Goal: Task Accomplishment & Management: Complete application form

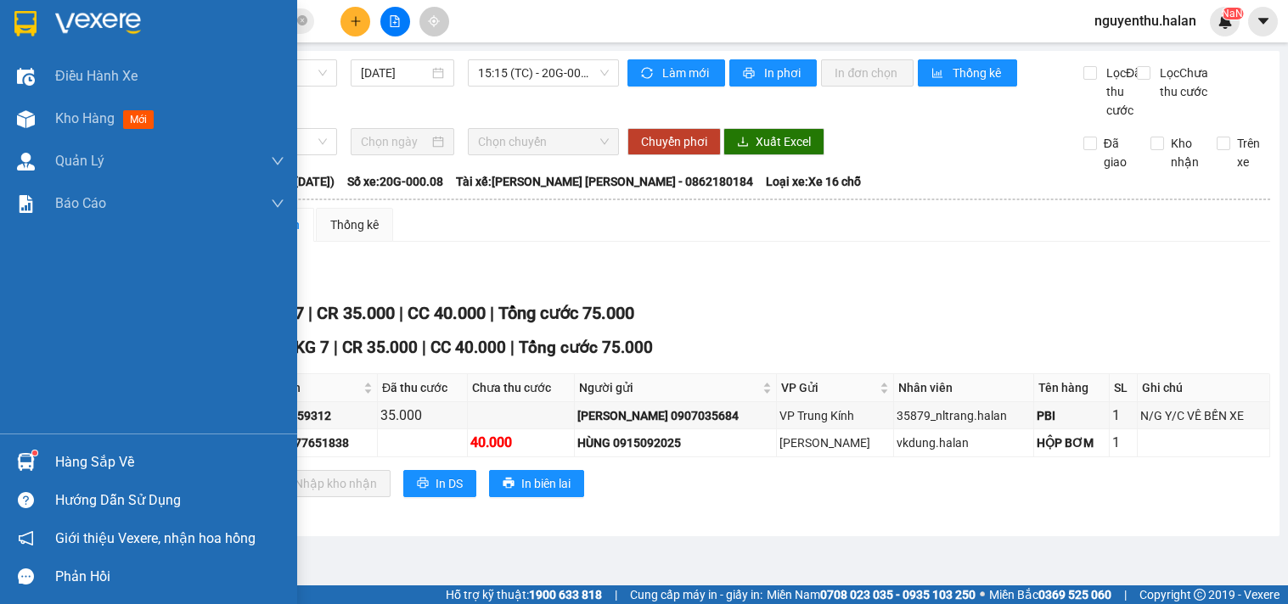
click at [86, 465] on div "Hàng sắp về" at bounding box center [169, 462] width 229 height 25
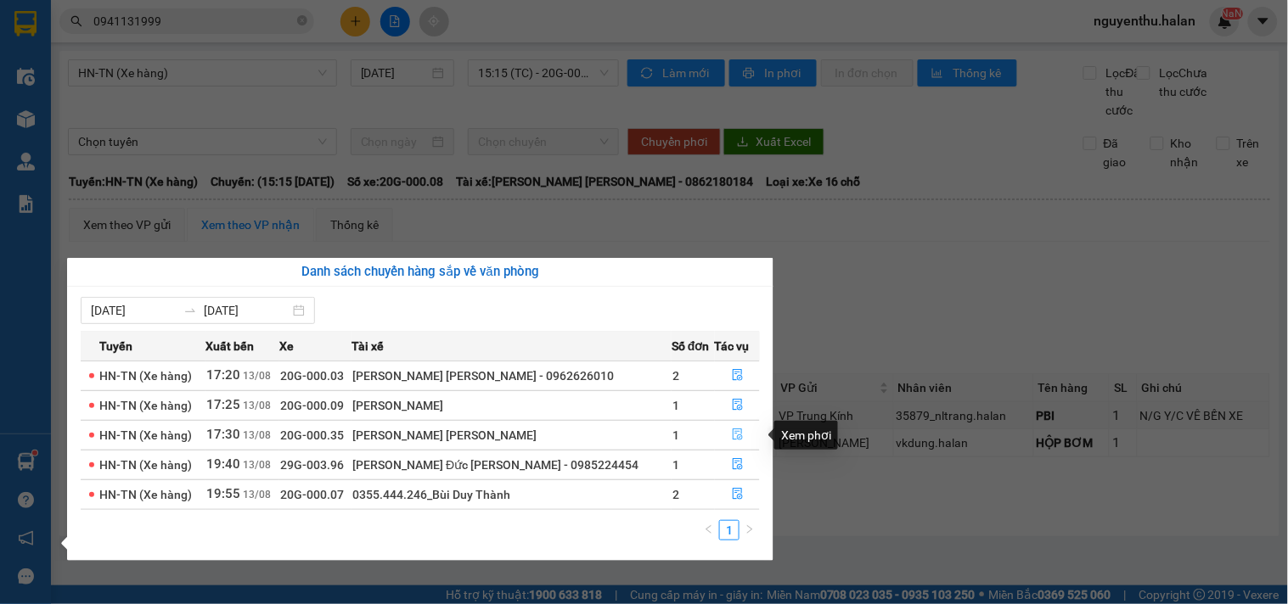
click at [733, 436] on icon "file-done" at bounding box center [738, 435] width 10 height 12
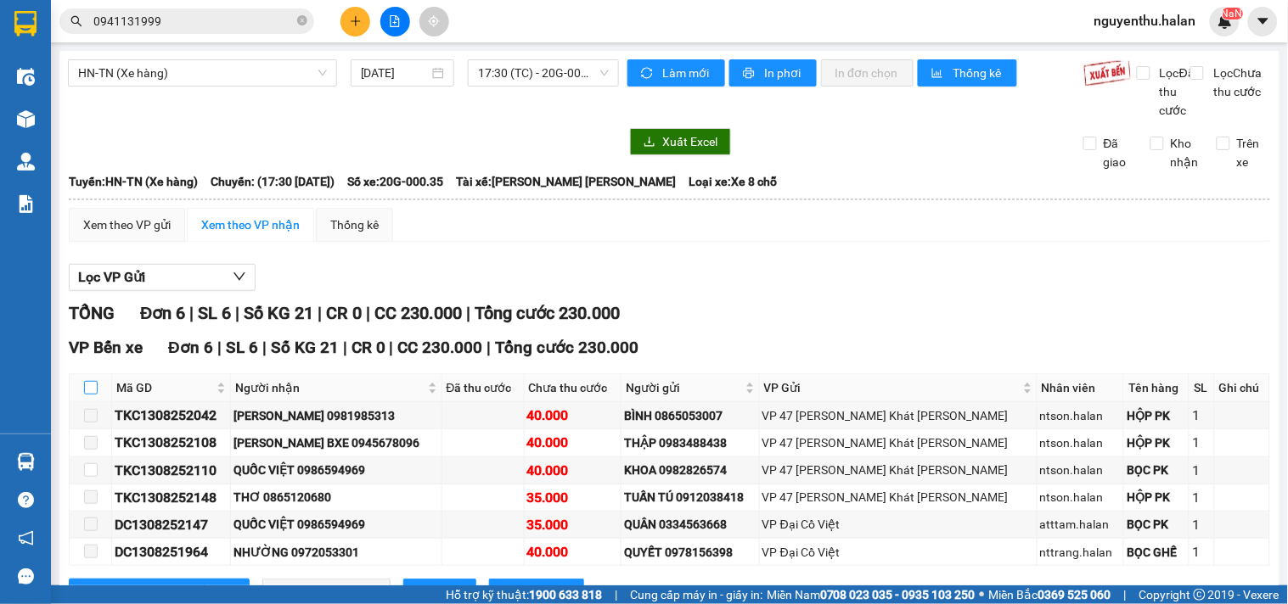
click at [94, 395] on input "checkbox" at bounding box center [91, 388] width 14 height 14
checkbox input "true"
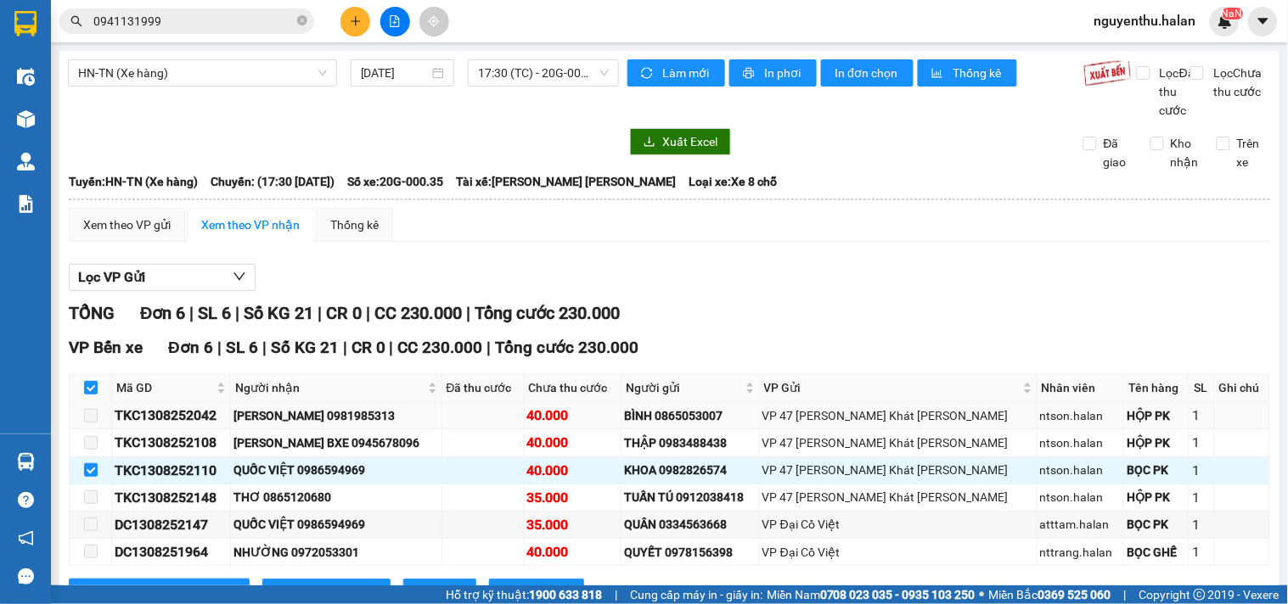
scroll to position [87, 0]
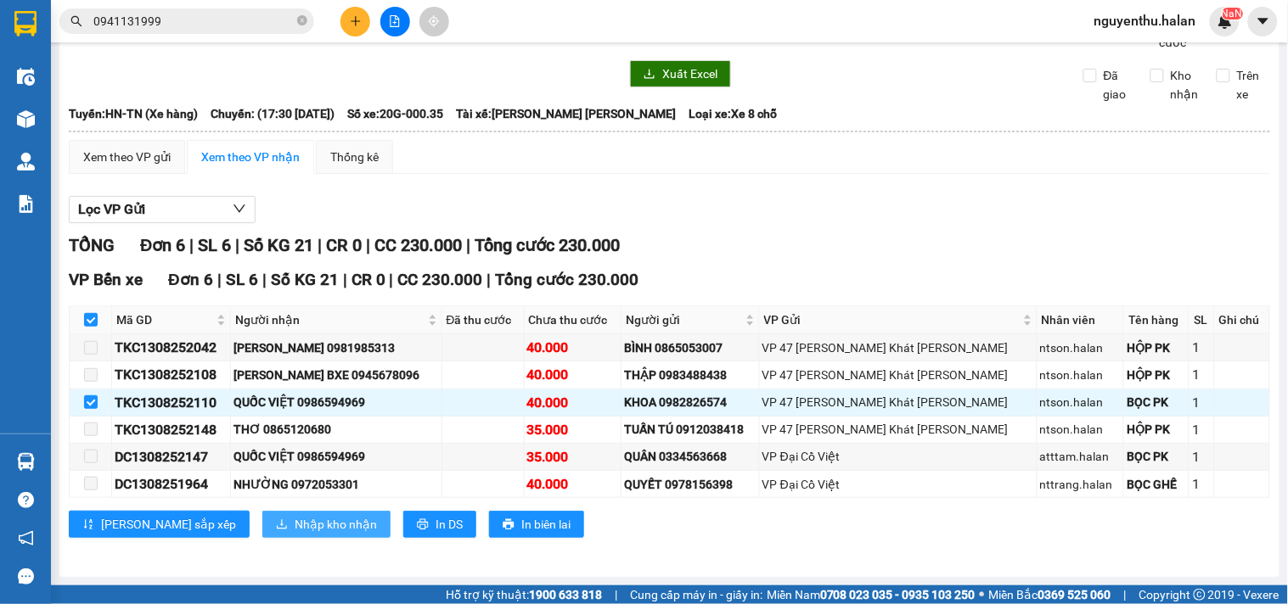
click at [295, 523] on span "Nhập kho nhận" at bounding box center [336, 524] width 82 height 19
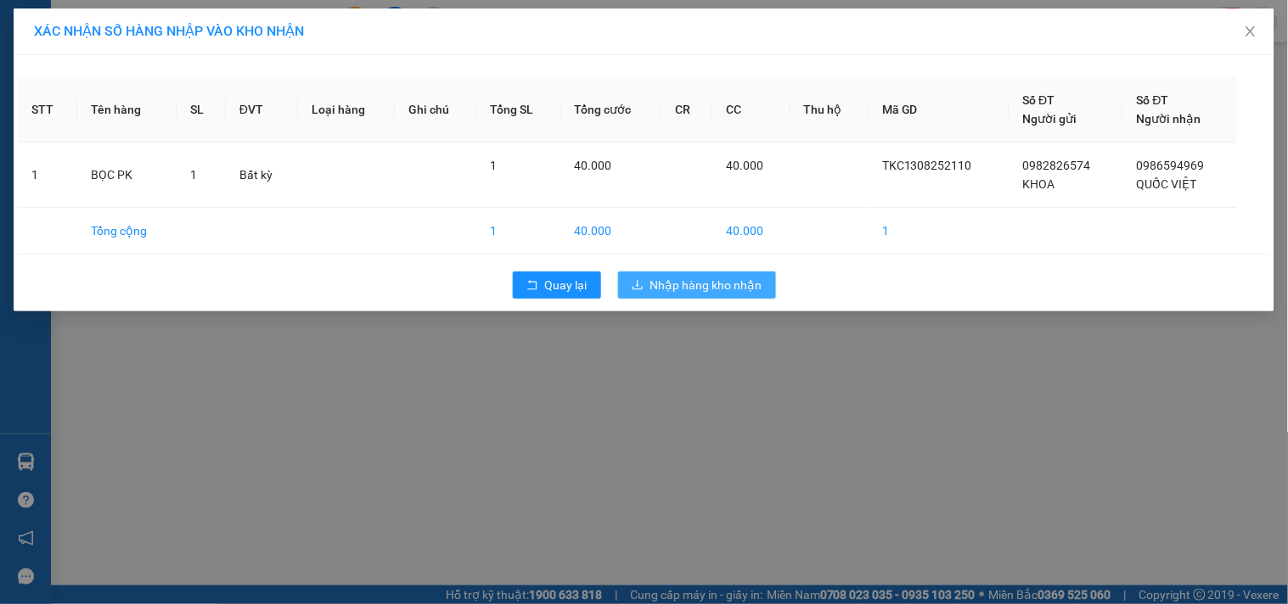
click at [662, 290] on span "Nhập hàng kho nhận" at bounding box center [706, 285] width 112 height 19
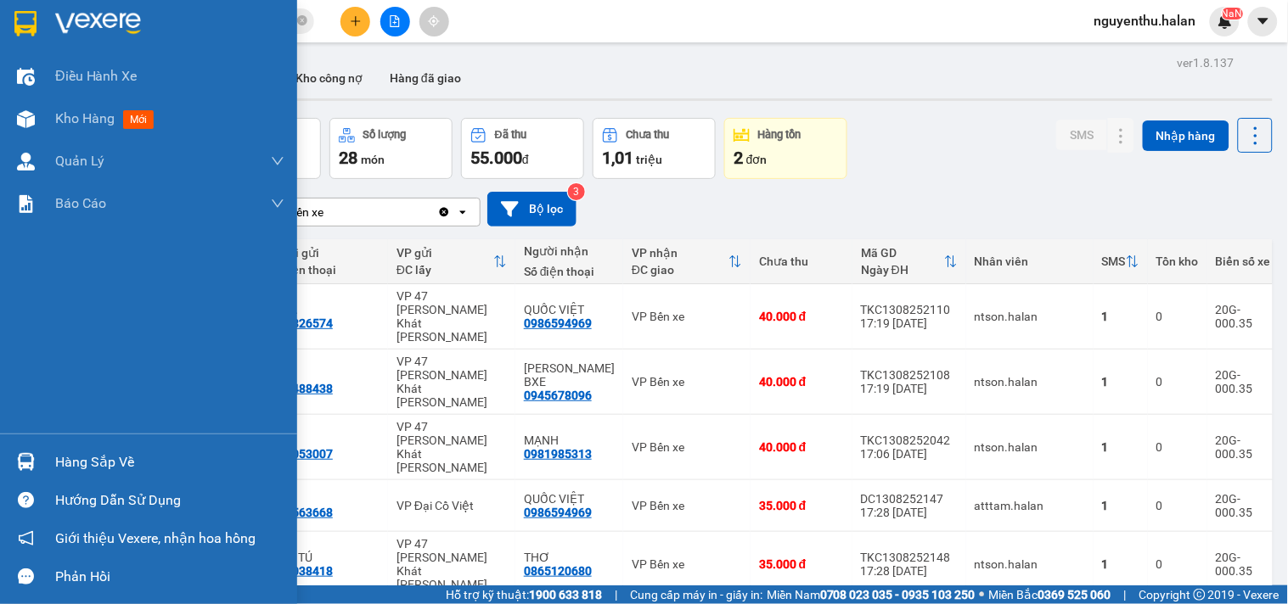
click at [68, 468] on div "Hàng sắp về" at bounding box center [169, 462] width 229 height 25
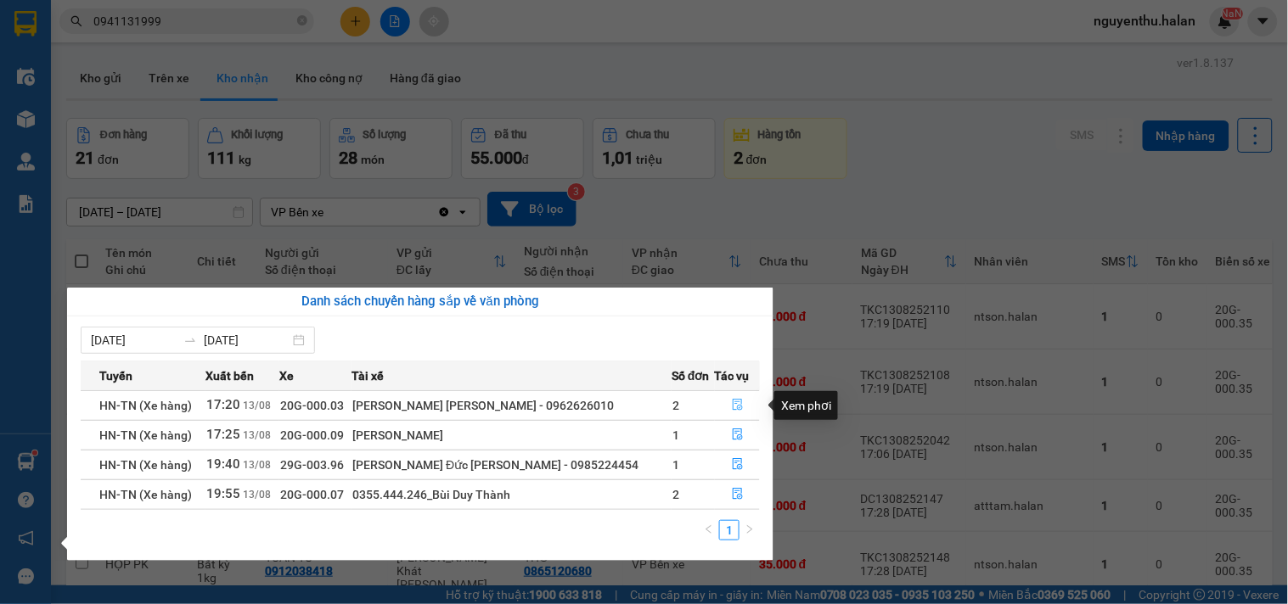
click at [732, 409] on icon "file-done" at bounding box center [738, 405] width 12 height 12
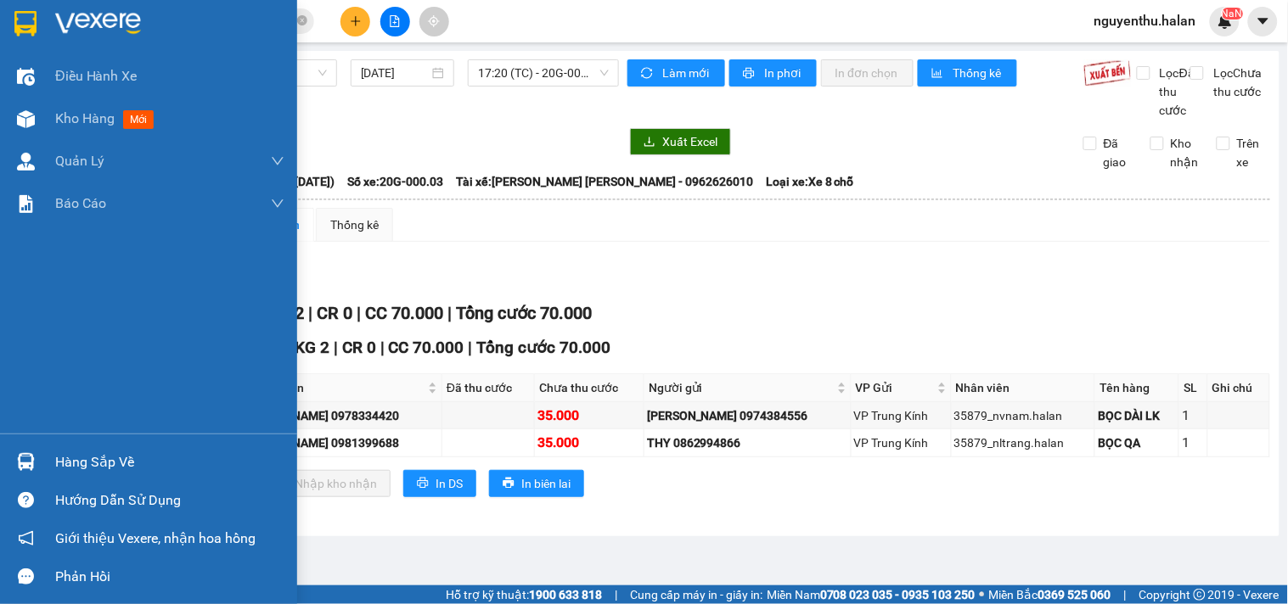
click at [74, 465] on div "Hàng sắp về" at bounding box center [169, 462] width 229 height 25
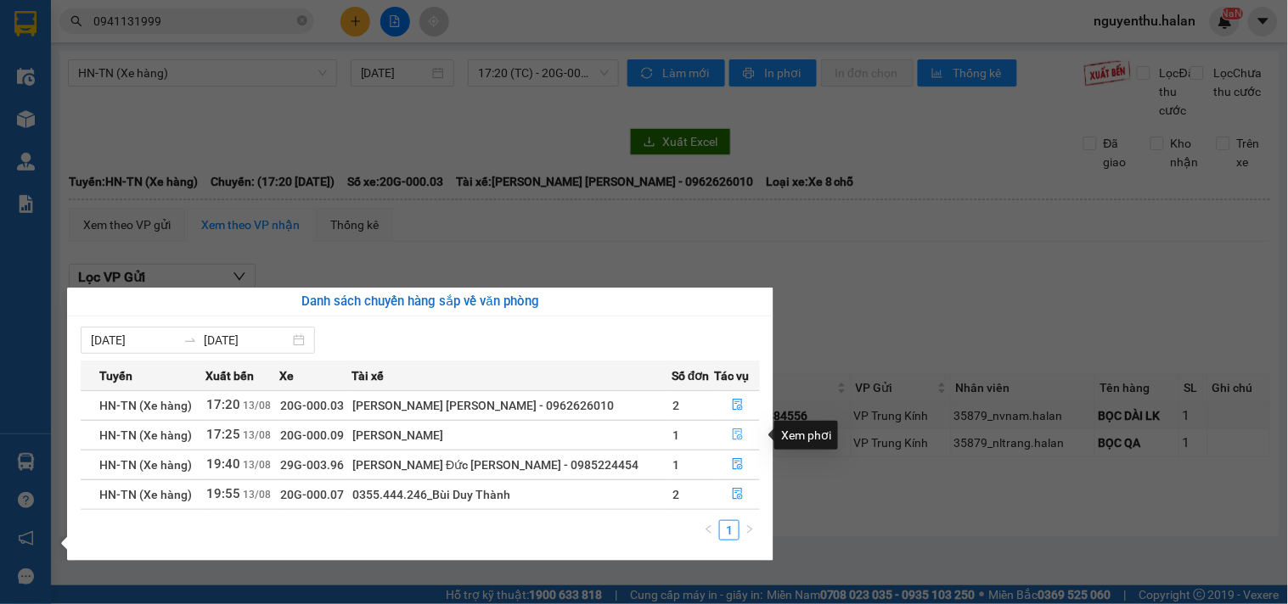
click at [735, 434] on icon "file-done" at bounding box center [738, 435] width 12 height 12
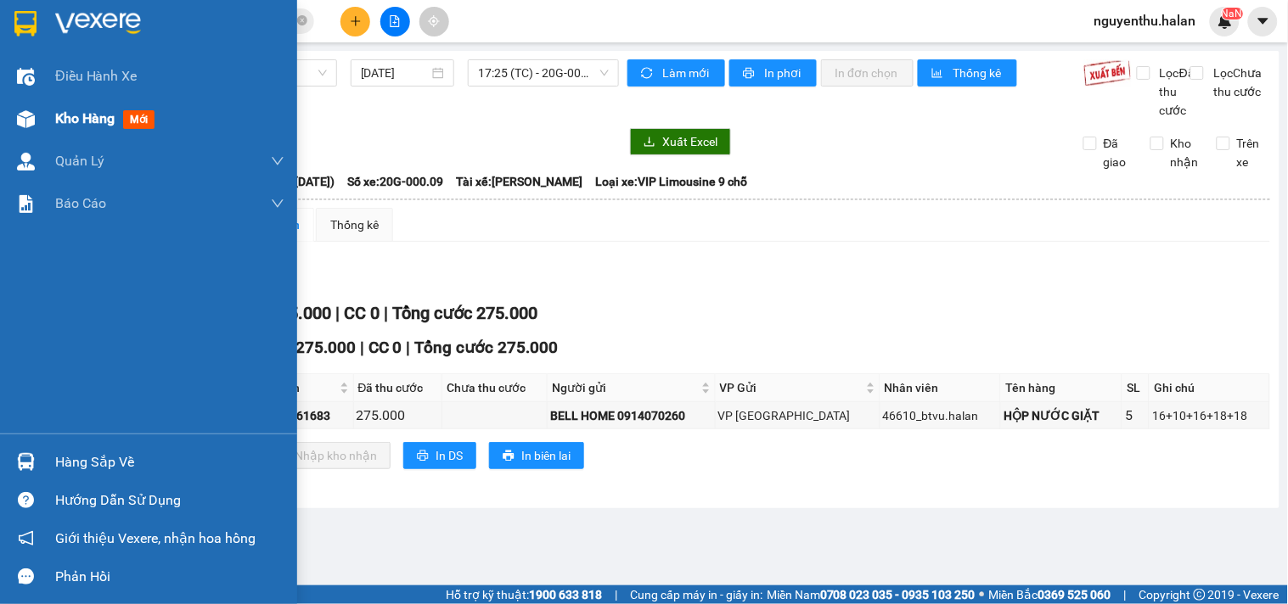
click at [91, 121] on span "Kho hàng" at bounding box center [84, 118] width 59 height 16
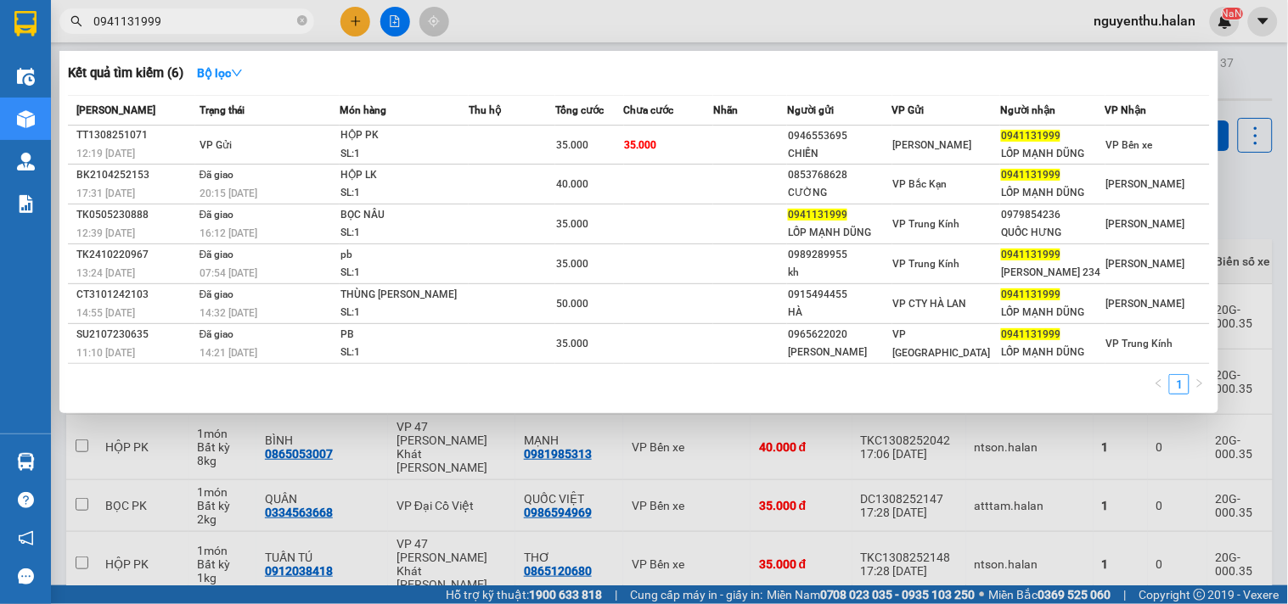
click at [234, 20] on input "0941131999" at bounding box center [193, 21] width 200 height 19
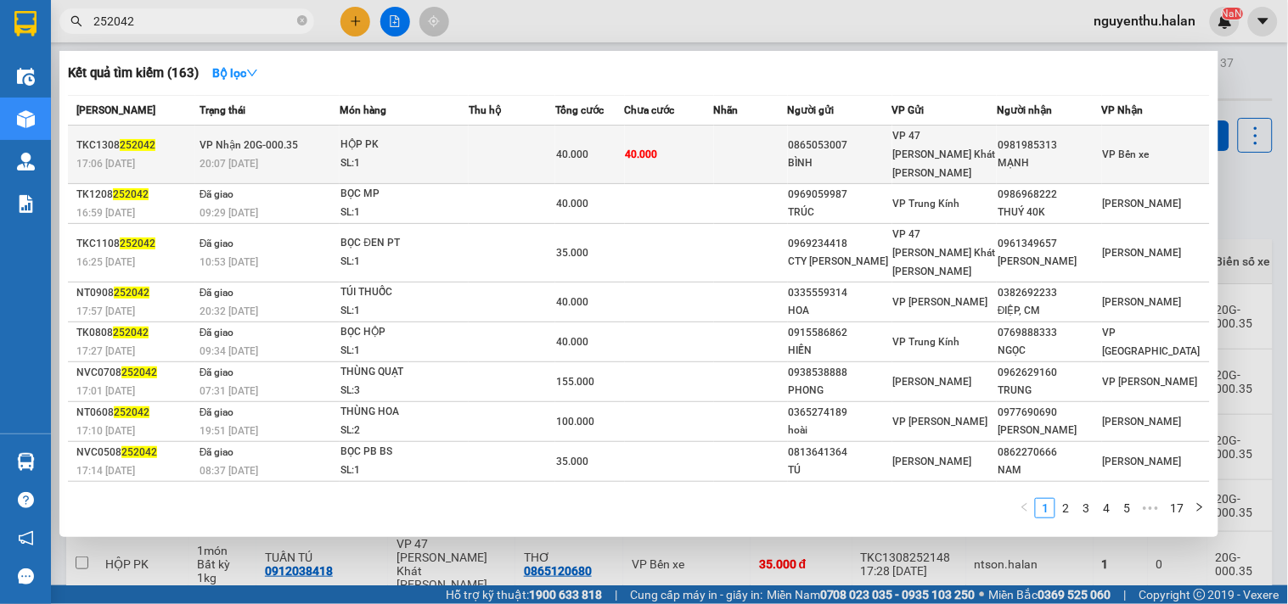
type input "252042"
click at [437, 155] on div "SL: 1" at bounding box center [403, 163] width 127 height 19
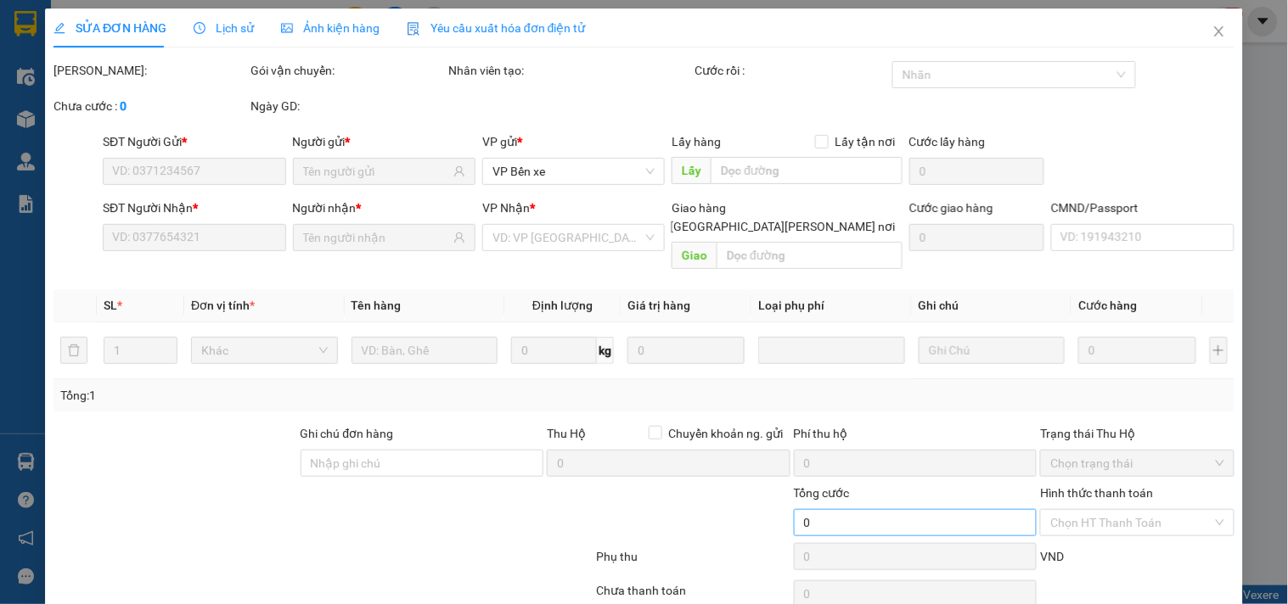
type input "0865053007"
type input "BÌNH"
type input "0981985313"
type input "MẠNH"
type input "40.000"
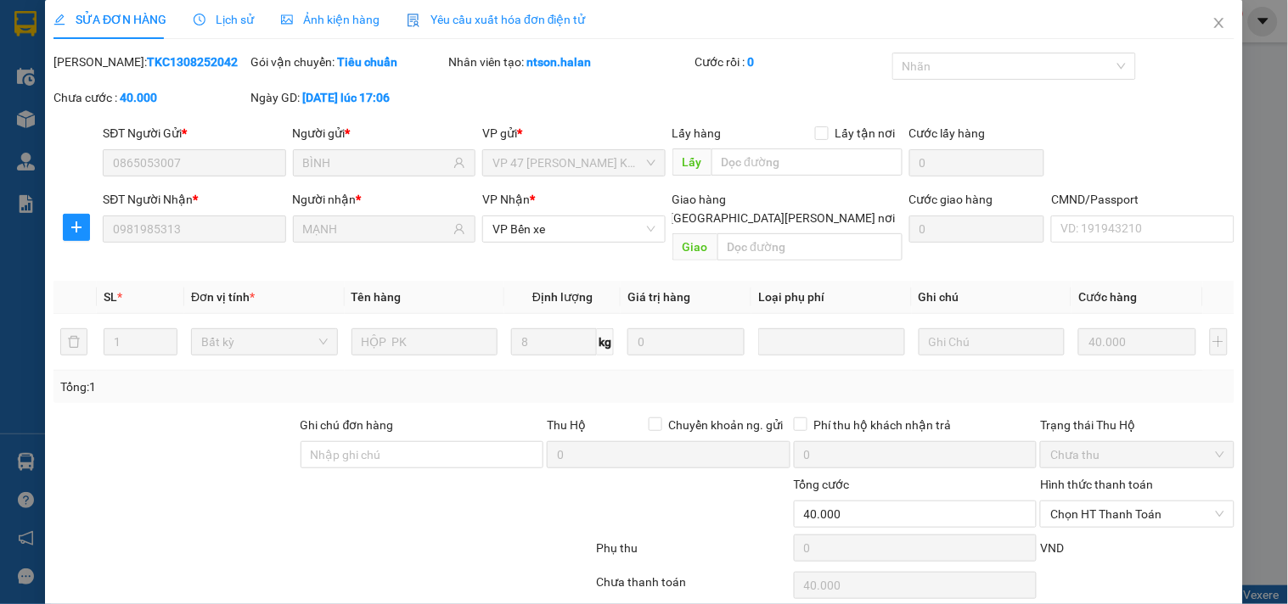
scroll to position [61, 0]
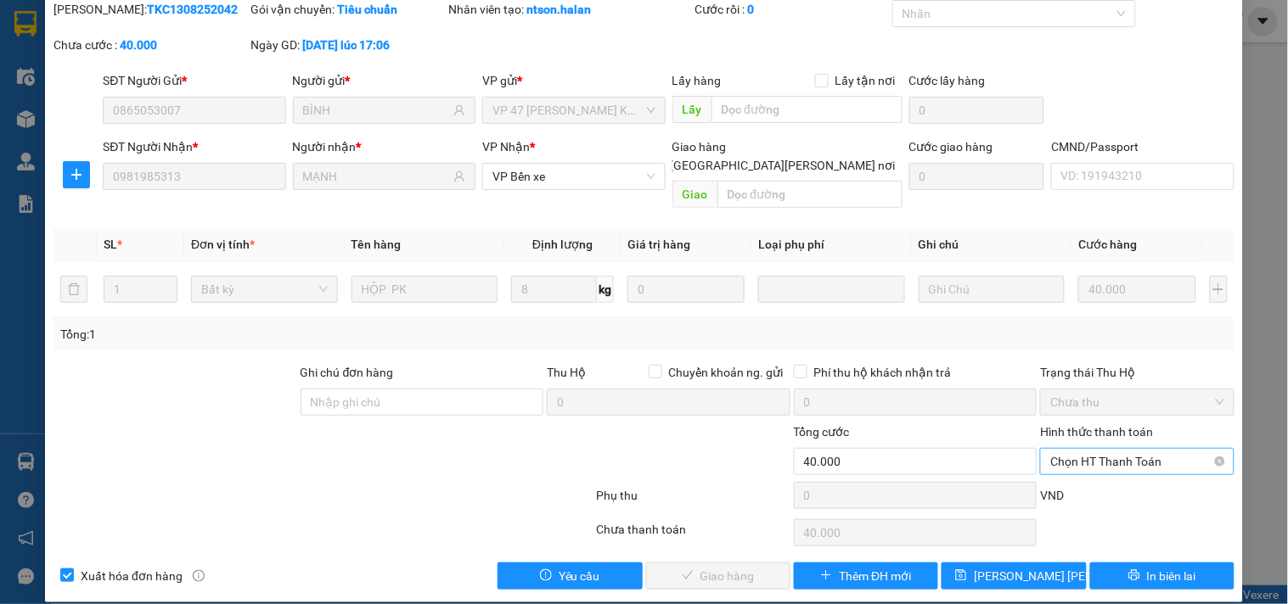
click at [1164, 449] on span "Chọn HT Thanh Toán" at bounding box center [1136, 461] width 173 height 25
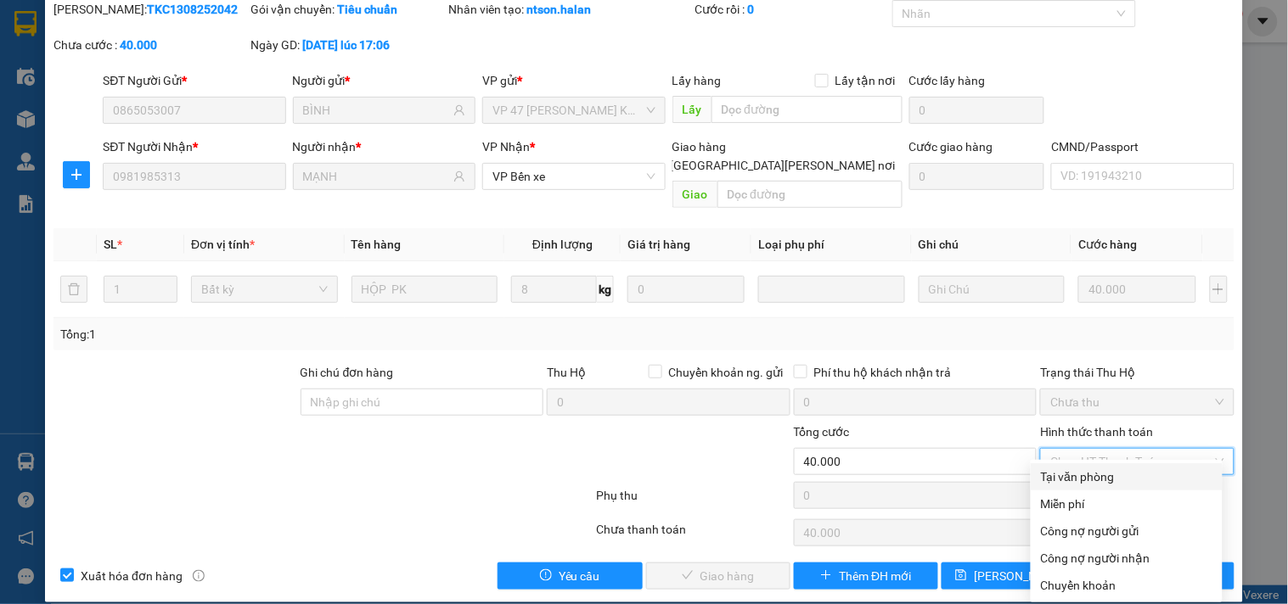
click at [1092, 474] on div "Tại văn phòng" at bounding box center [1126, 477] width 171 height 19
type input "0"
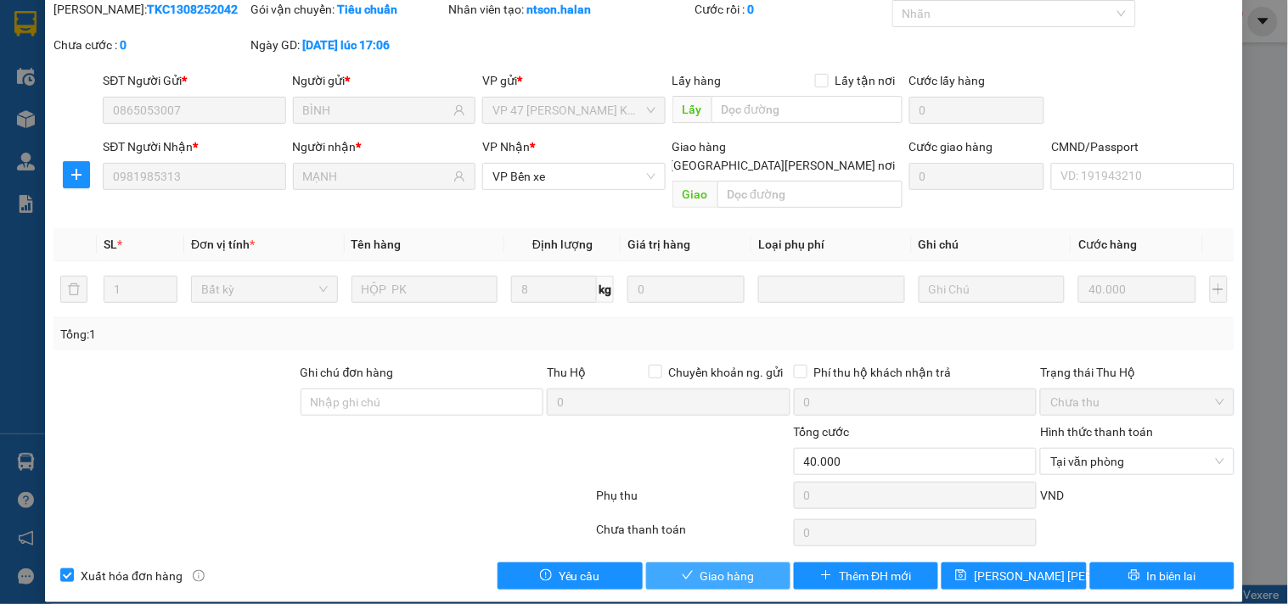
click at [739, 567] on span "Giao hàng" at bounding box center [727, 576] width 54 height 19
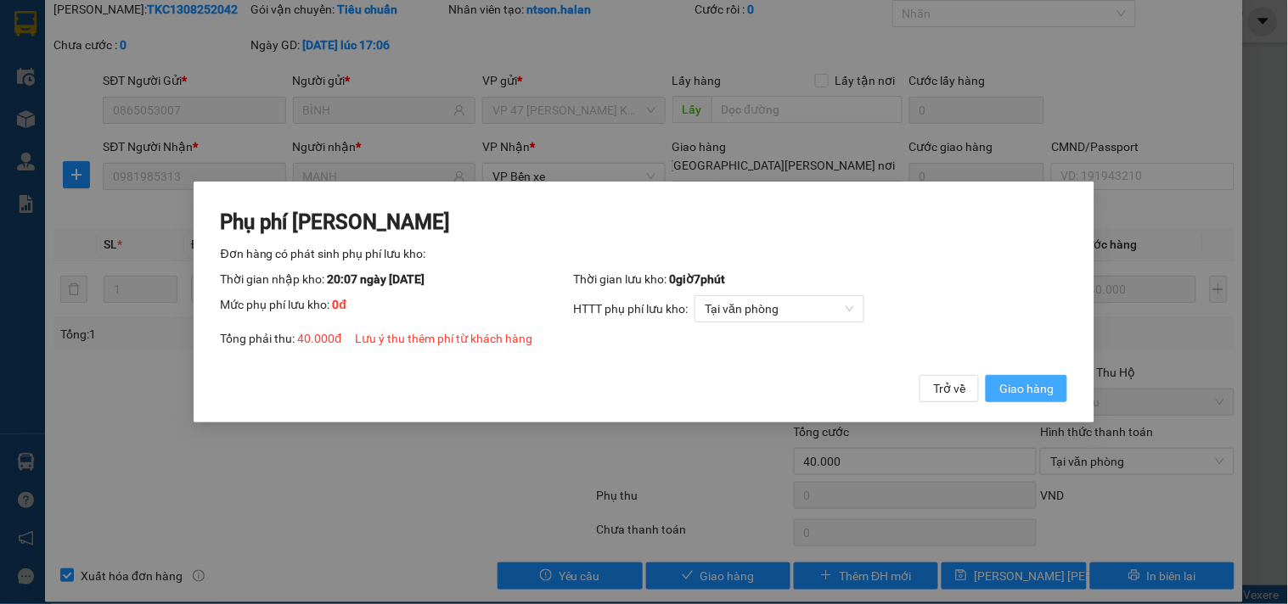
click at [1041, 392] on span "Giao hàng" at bounding box center [1026, 388] width 54 height 19
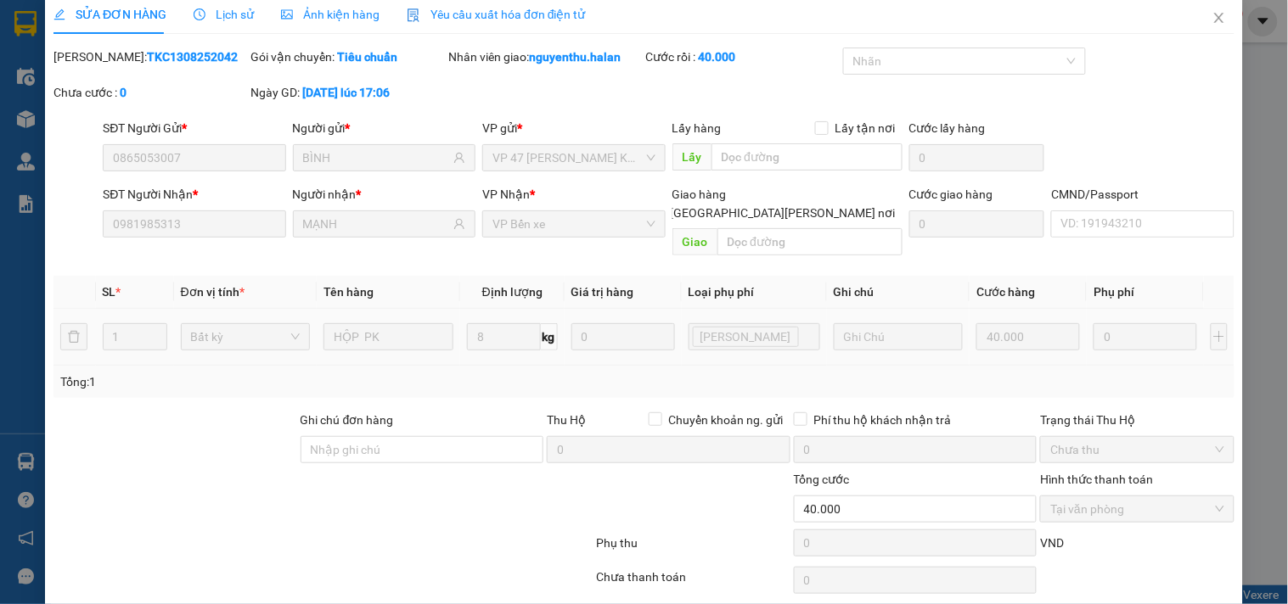
scroll to position [0, 0]
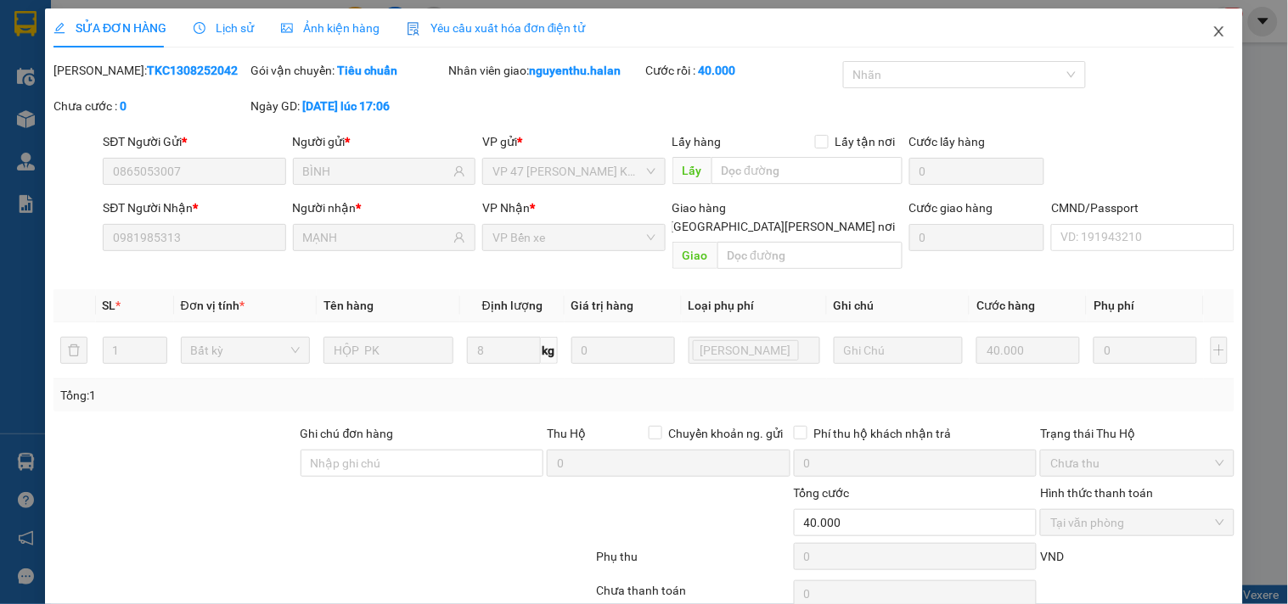
click at [1210, 39] on span "Close" at bounding box center [1219, 32] width 48 height 48
click at [1210, 36] on div "nguyenthu.[PERSON_NAME]" at bounding box center [1160, 22] width 159 height 30
click at [1207, 32] on div "nguyenthu.[PERSON_NAME]" at bounding box center [1160, 22] width 159 height 30
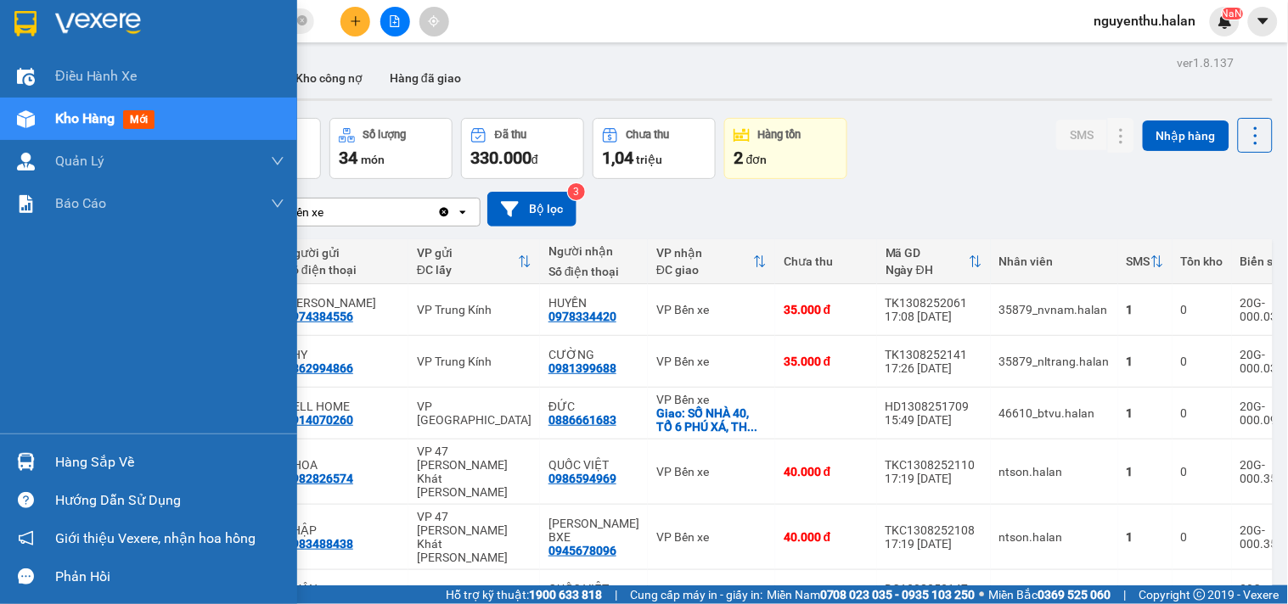
click at [82, 462] on div "Hàng sắp về" at bounding box center [169, 462] width 229 height 25
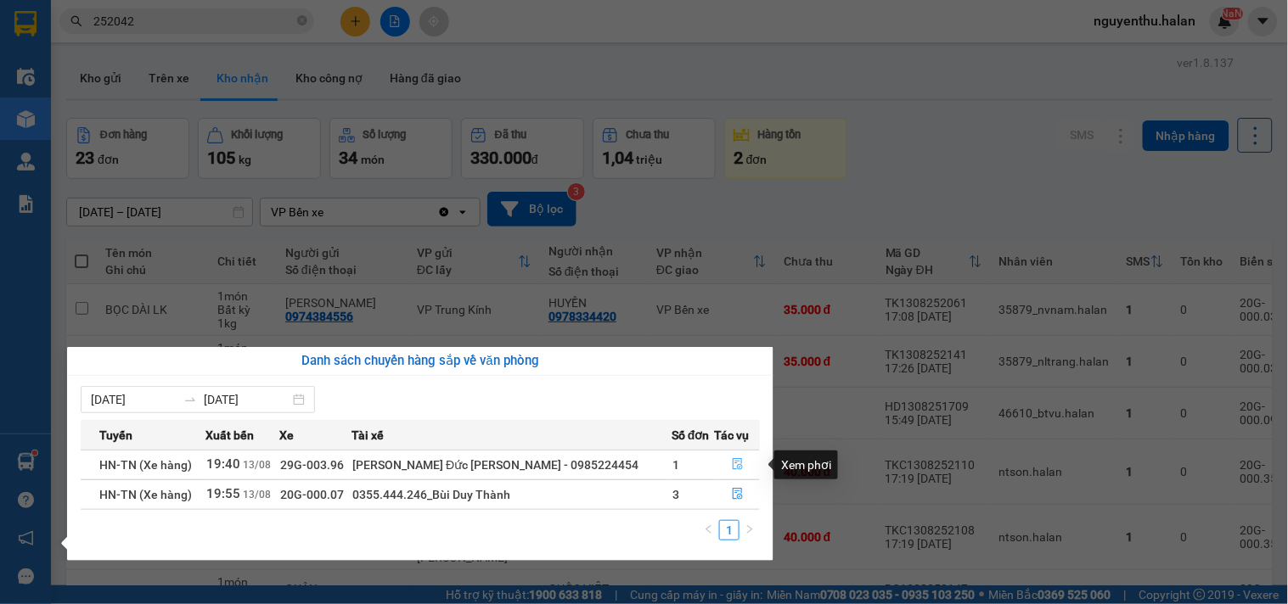
click at [733, 468] on icon "file-done" at bounding box center [738, 464] width 10 height 12
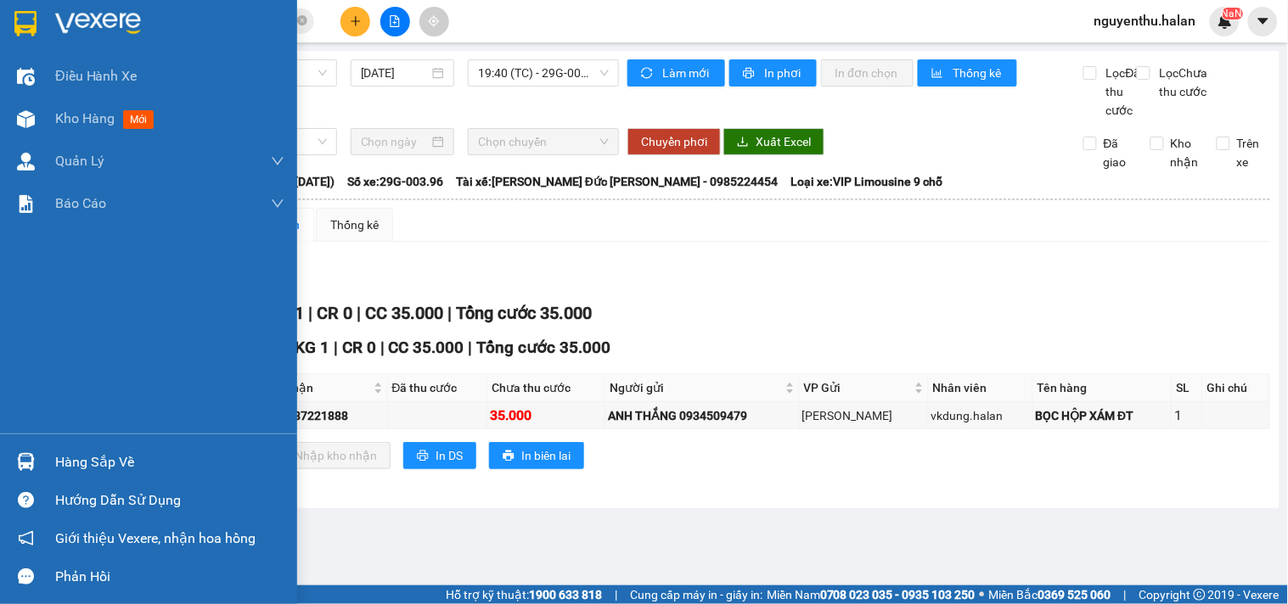
click at [53, 463] on div "Hàng sắp về" at bounding box center [148, 462] width 297 height 38
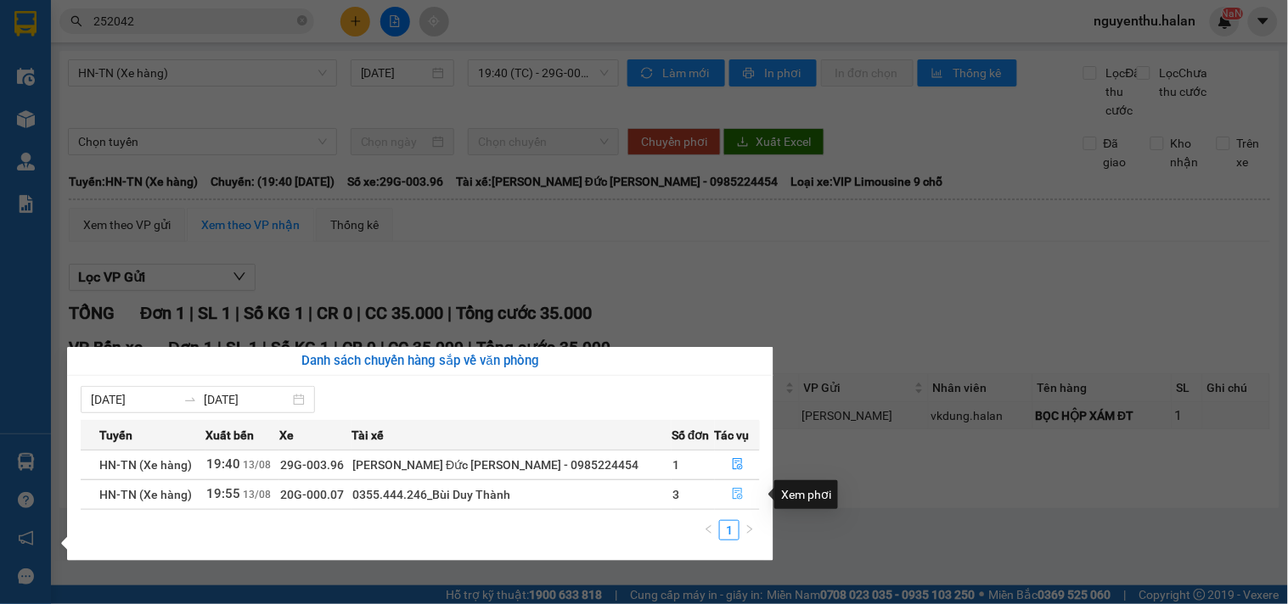
click at [732, 497] on icon "file-done" at bounding box center [738, 494] width 12 height 12
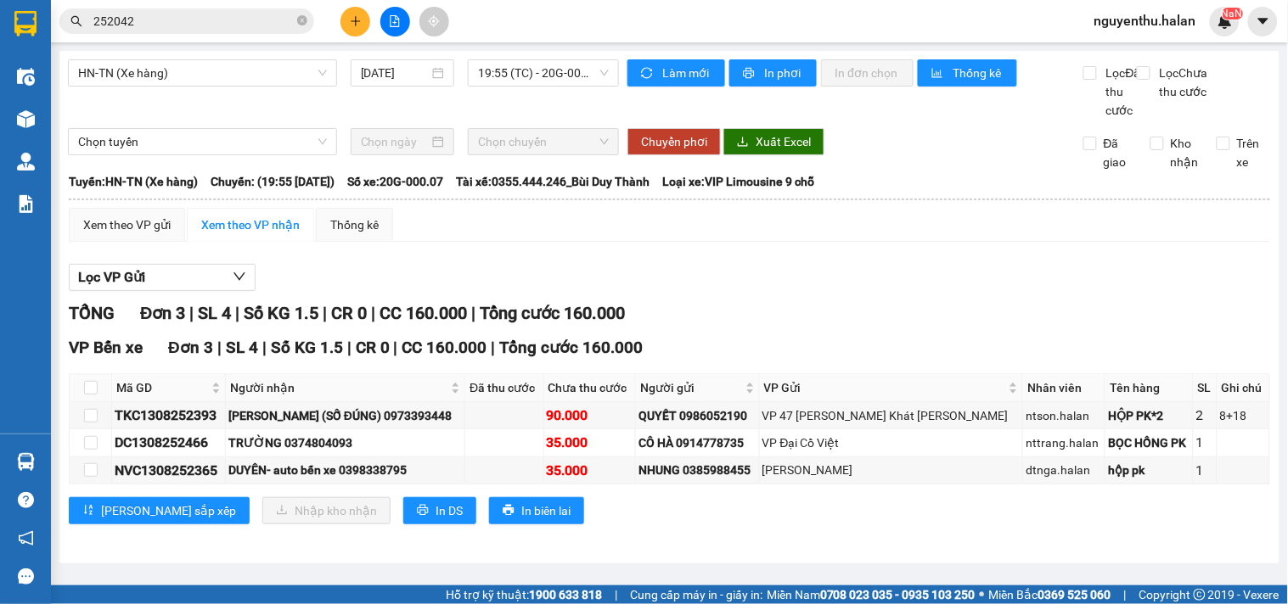
click at [208, 21] on input "252042" at bounding box center [193, 21] width 200 height 19
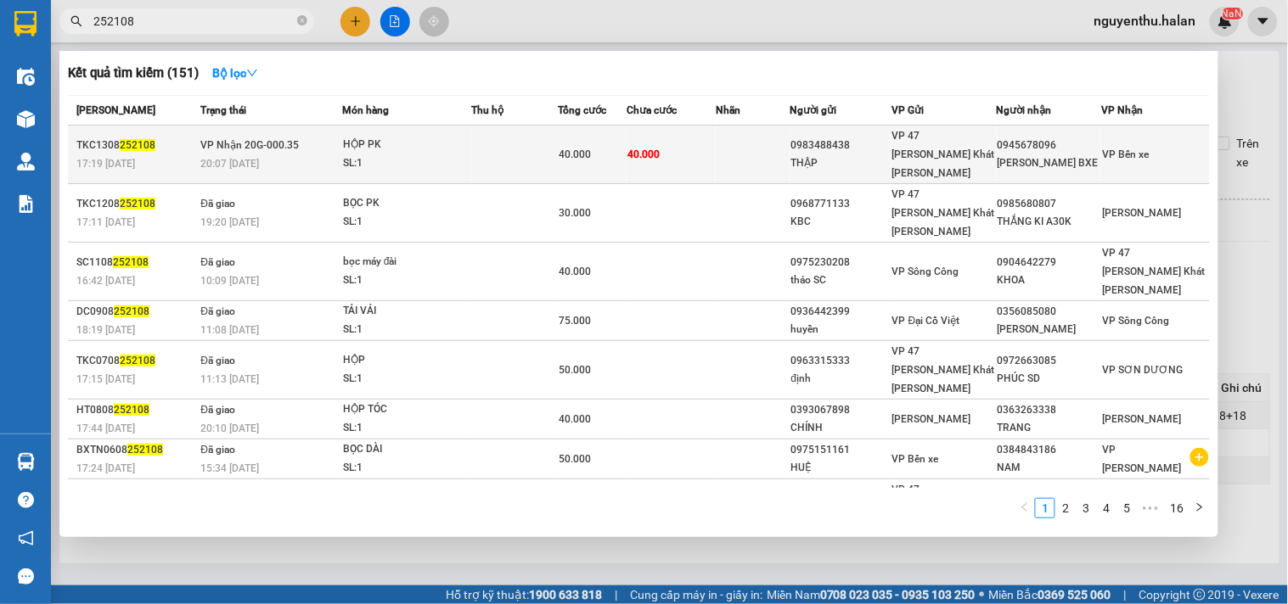
type input "252108"
click at [522, 150] on td at bounding box center [514, 155] width 87 height 59
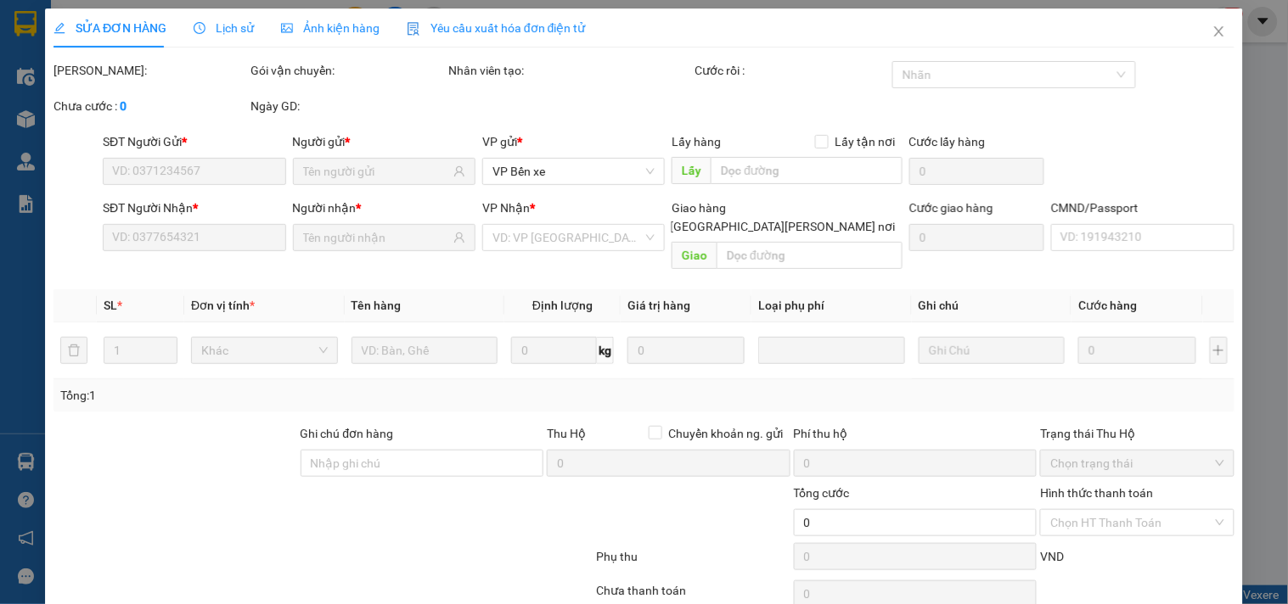
type input "0983488438"
type input "THẬP"
type input "0945678096"
type input "[PERSON_NAME] BXE"
type input "40.000"
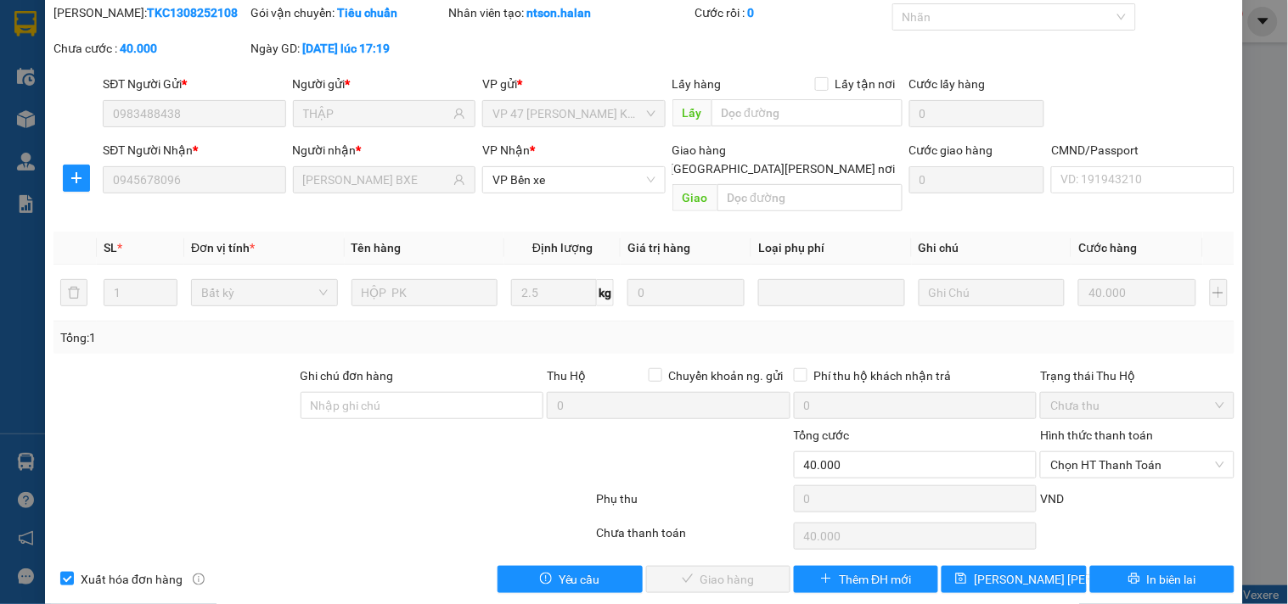
scroll to position [61, 0]
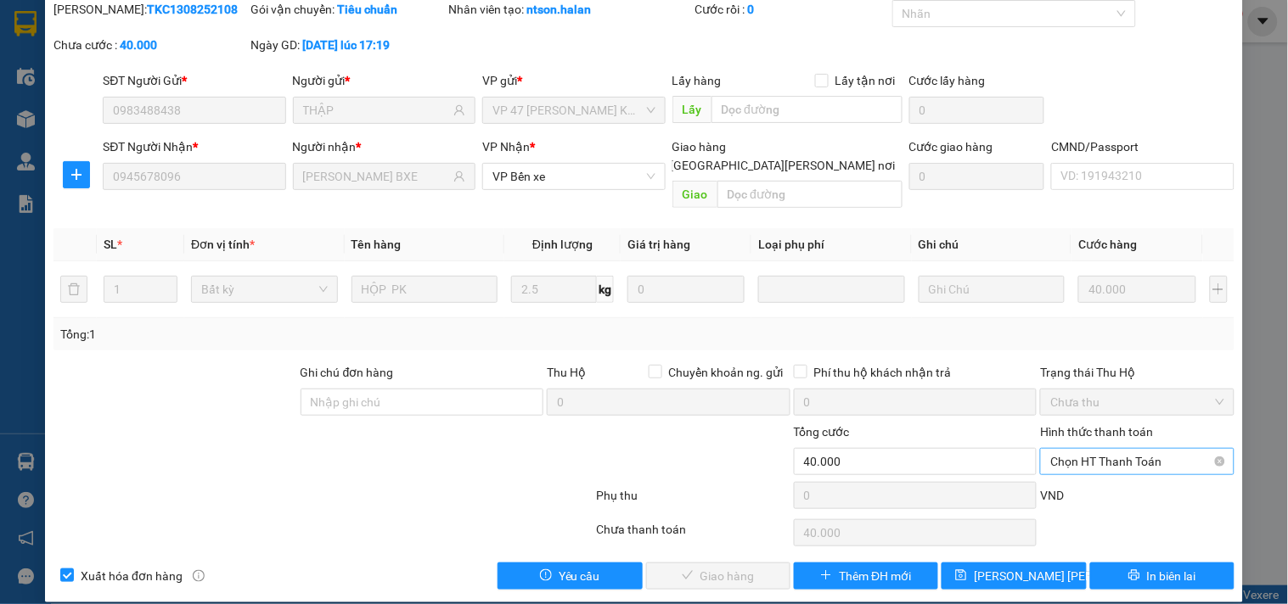
click at [1147, 449] on span "Chọn HT Thanh Toán" at bounding box center [1136, 461] width 173 height 25
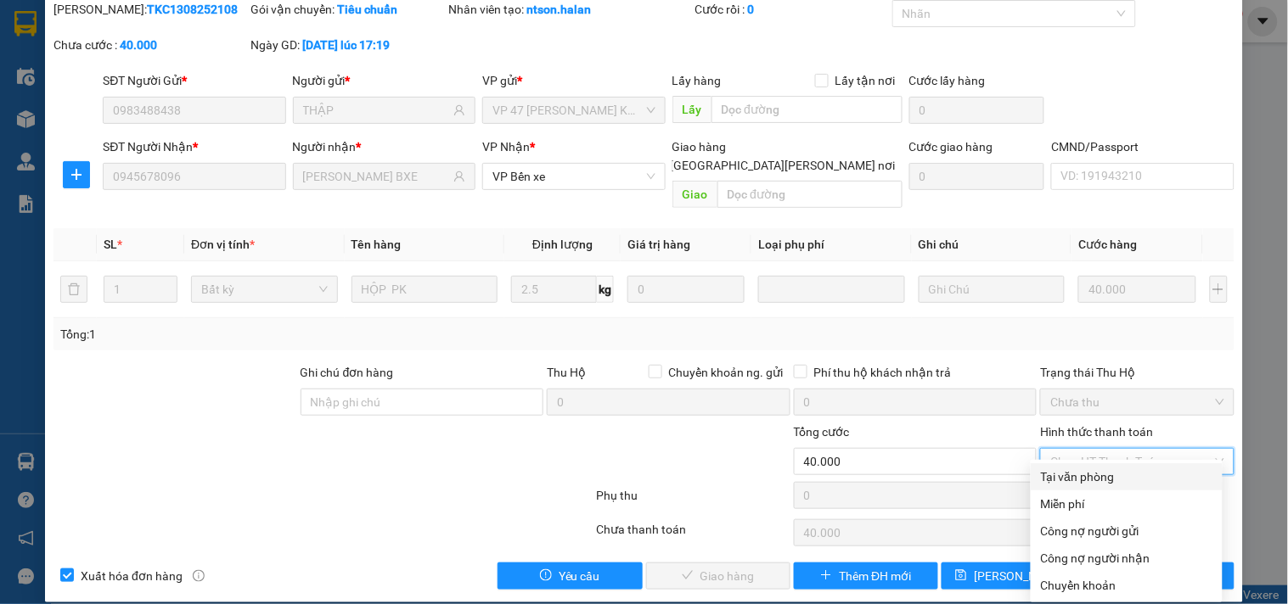
click at [1105, 469] on div "Tại văn phòng" at bounding box center [1126, 477] width 171 height 19
type input "0"
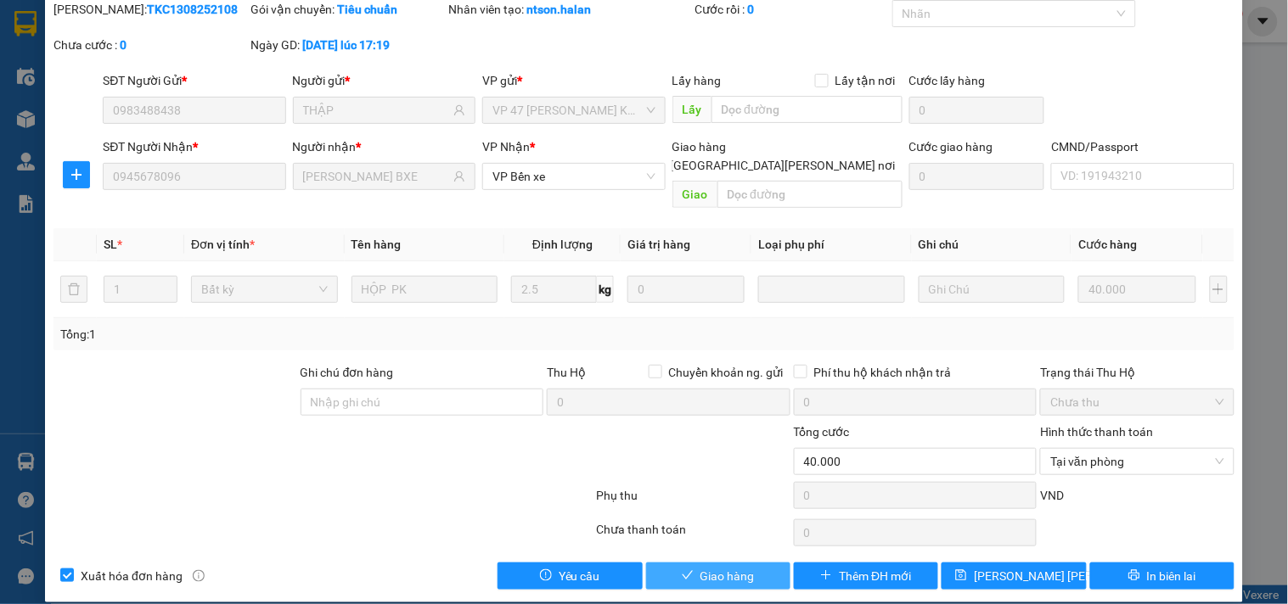
click at [734, 567] on span "Giao hàng" at bounding box center [727, 576] width 54 height 19
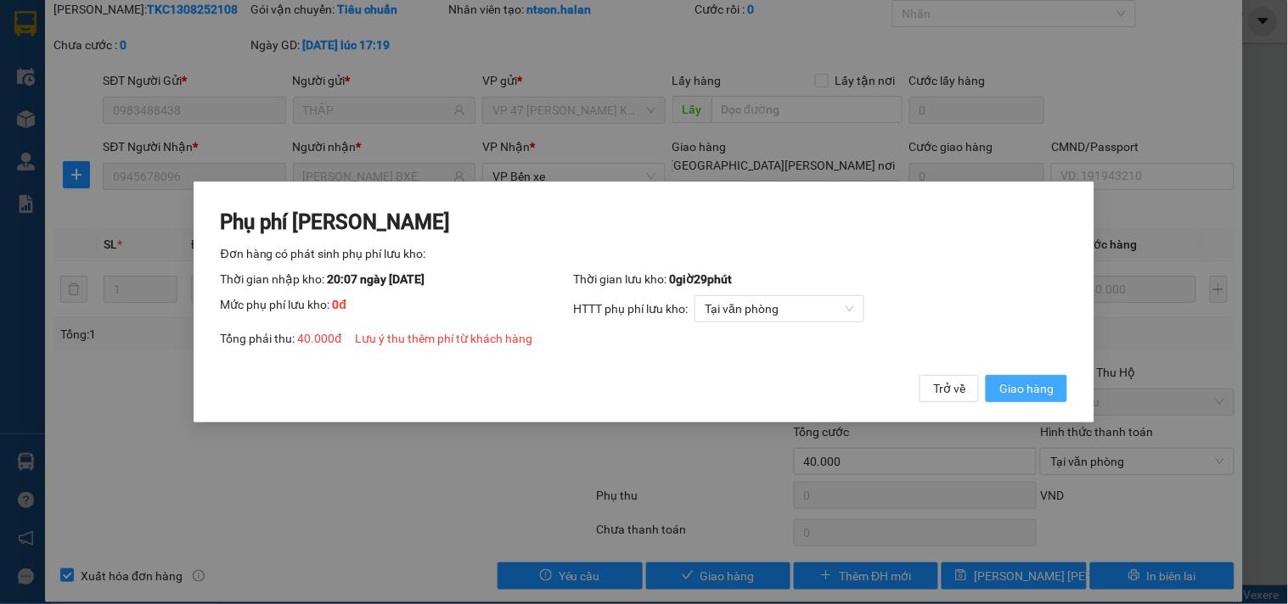
click at [1039, 389] on span "Giao hàng" at bounding box center [1026, 388] width 54 height 19
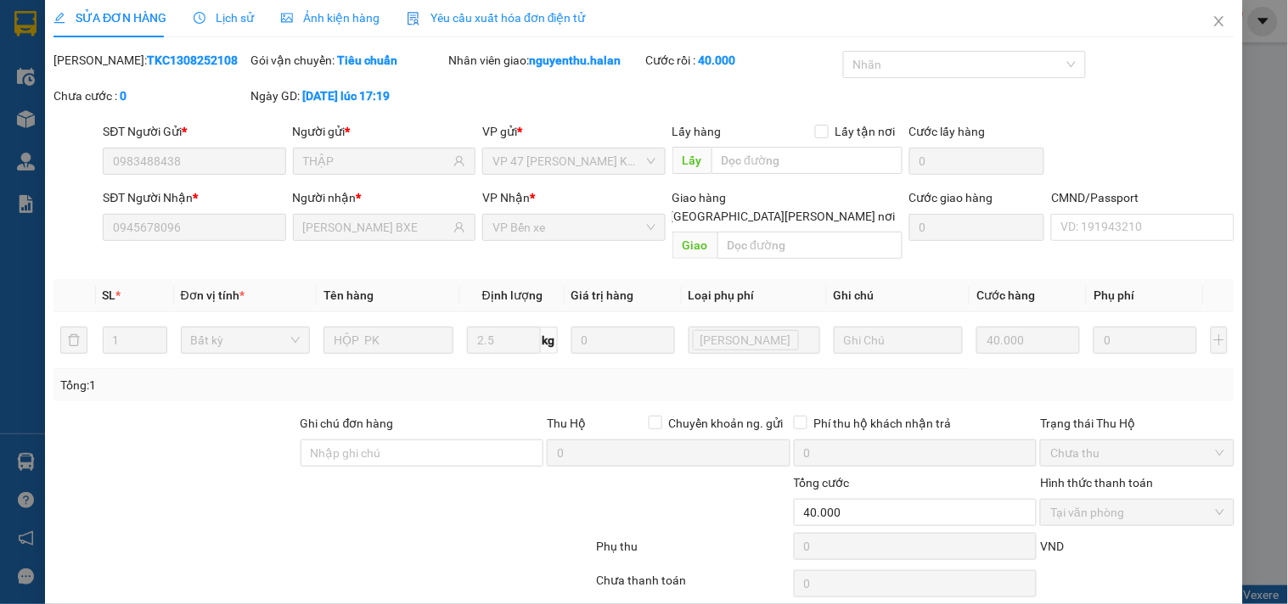
scroll to position [0, 0]
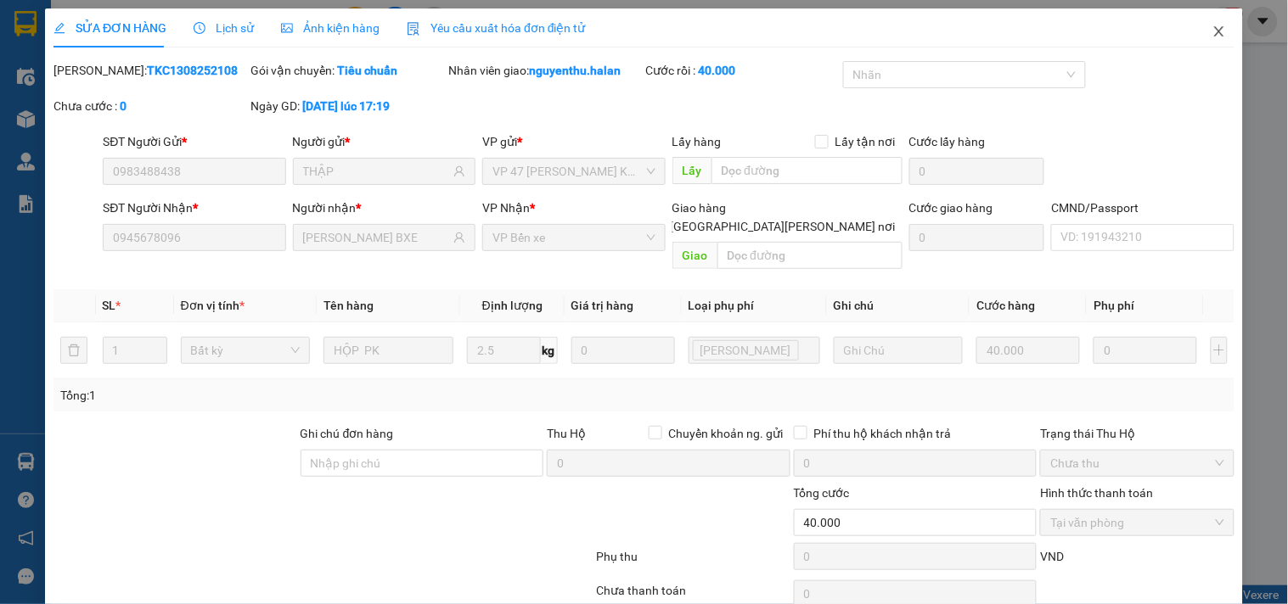
click at [1212, 31] on icon "close" at bounding box center [1219, 32] width 14 height 14
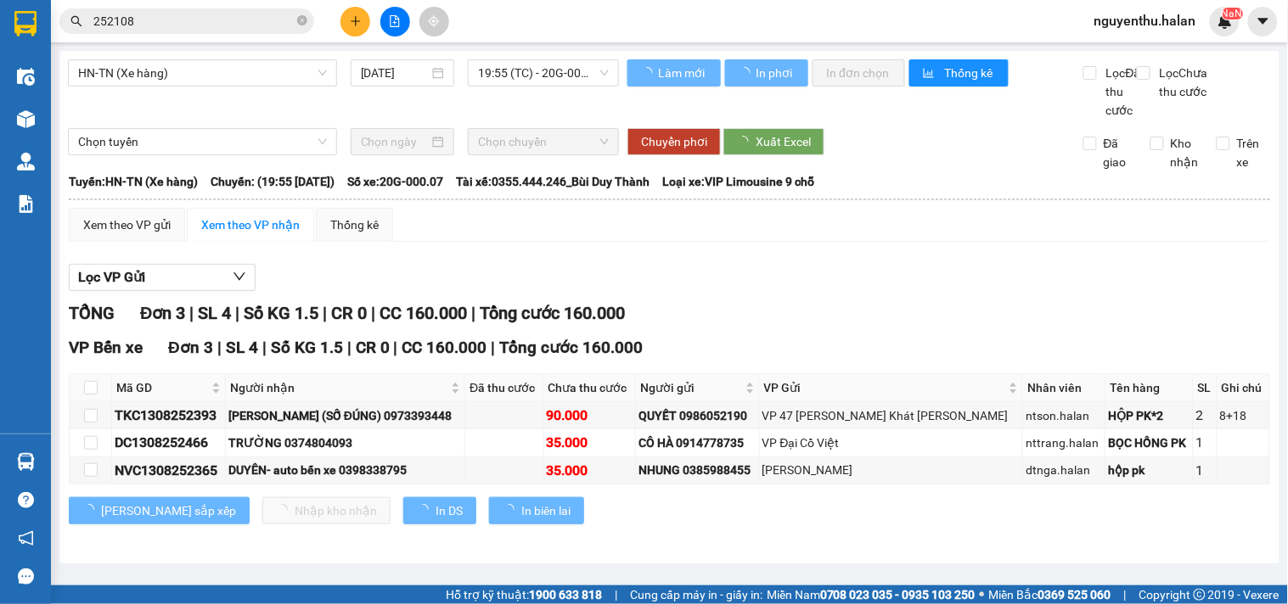
click at [213, 14] on input "252108" at bounding box center [193, 21] width 200 height 19
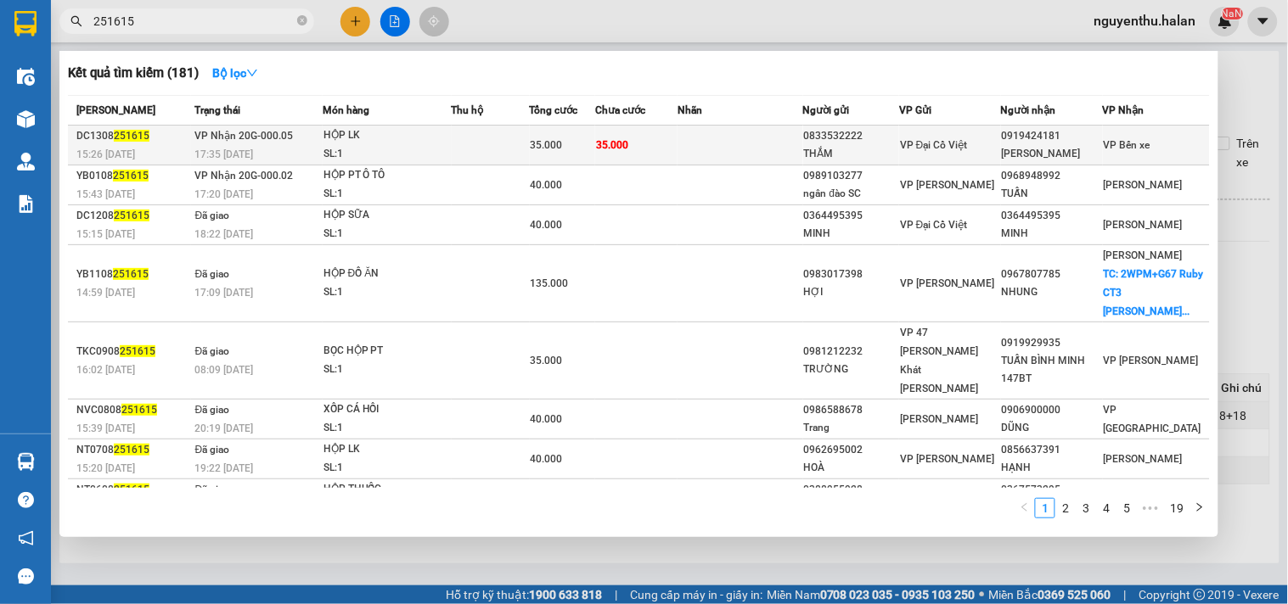
type input "251615"
click at [654, 147] on td "35.000" at bounding box center [636, 146] width 82 height 40
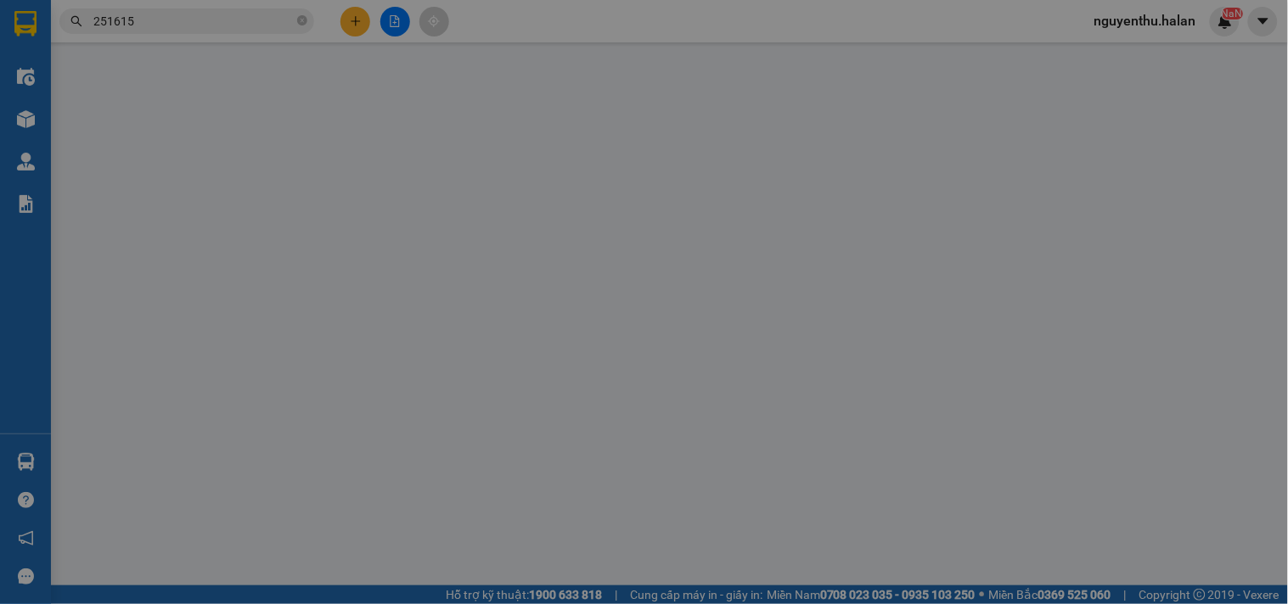
type input "0833532222"
type input "THẮM"
type input "0919424181"
type input "[PERSON_NAME]"
type input "35.000"
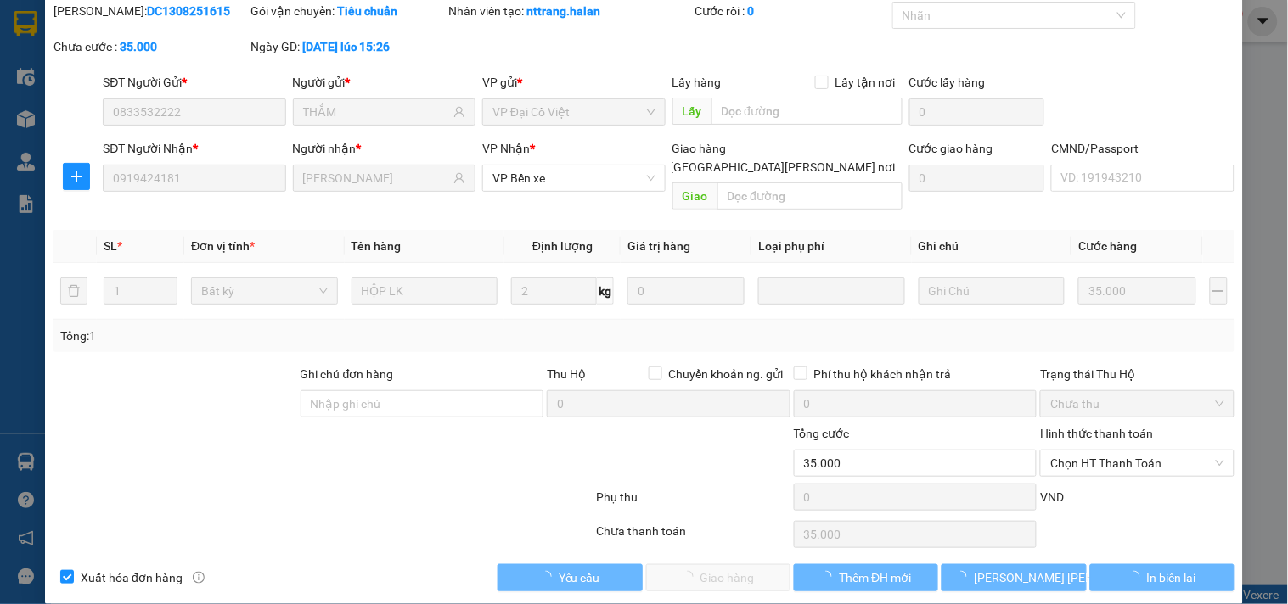
scroll to position [61, 0]
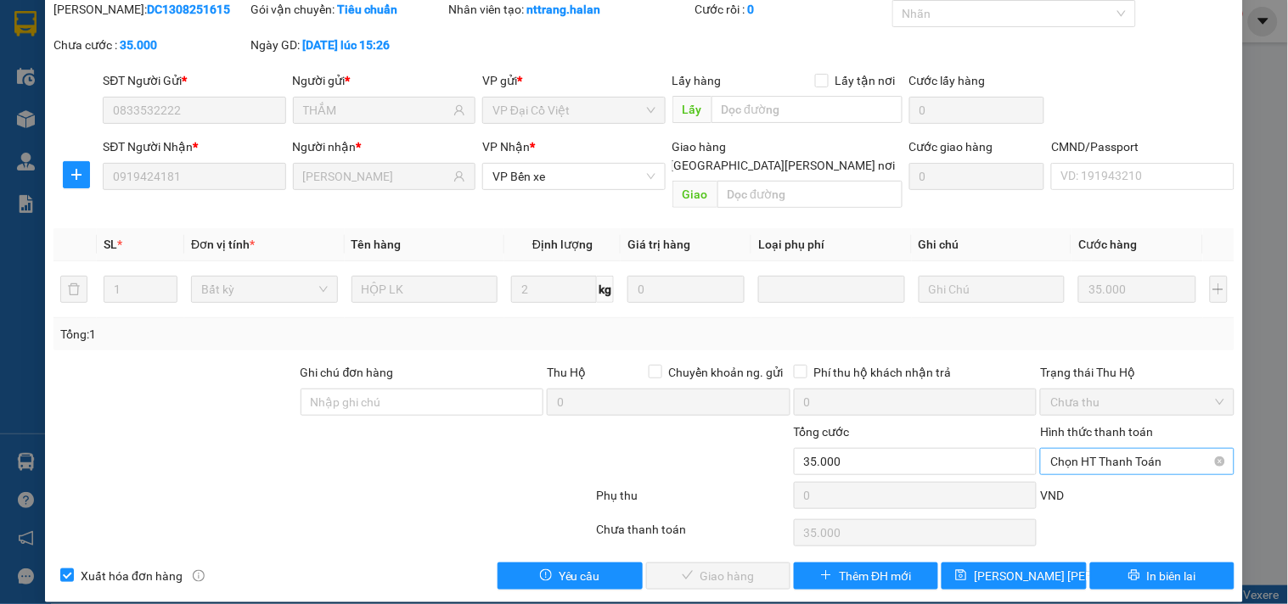
click at [1106, 449] on span "Chọn HT Thanh Toán" at bounding box center [1136, 461] width 173 height 25
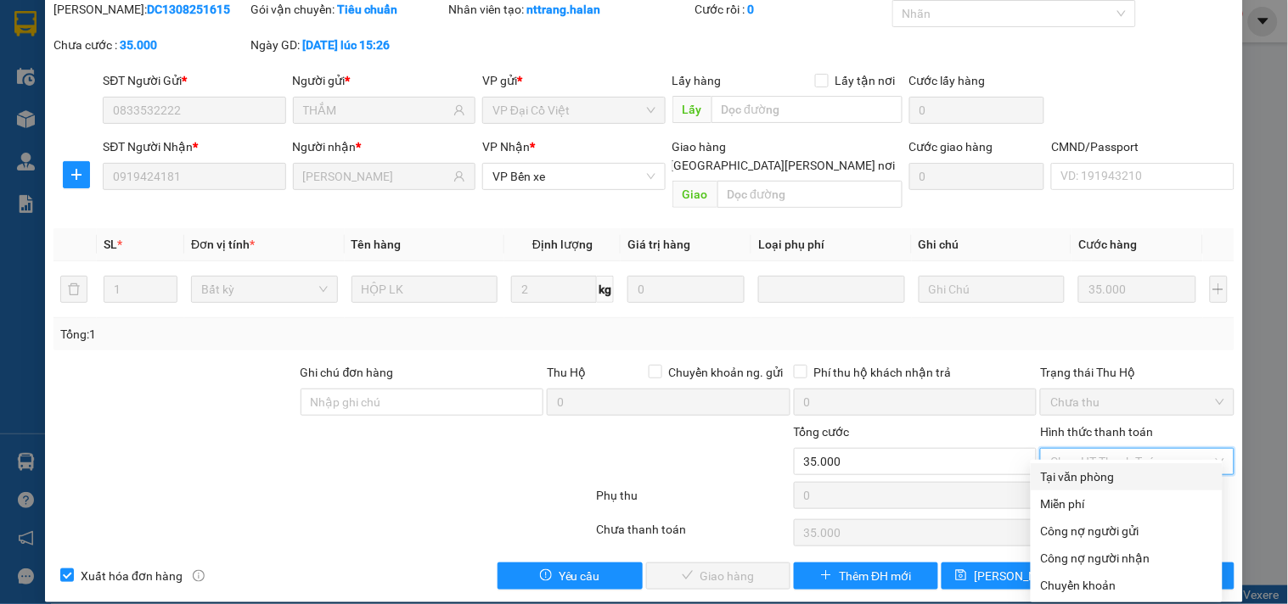
click at [1084, 478] on div "Tại văn phòng" at bounding box center [1126, 477] width 171 height 19
type input "0"
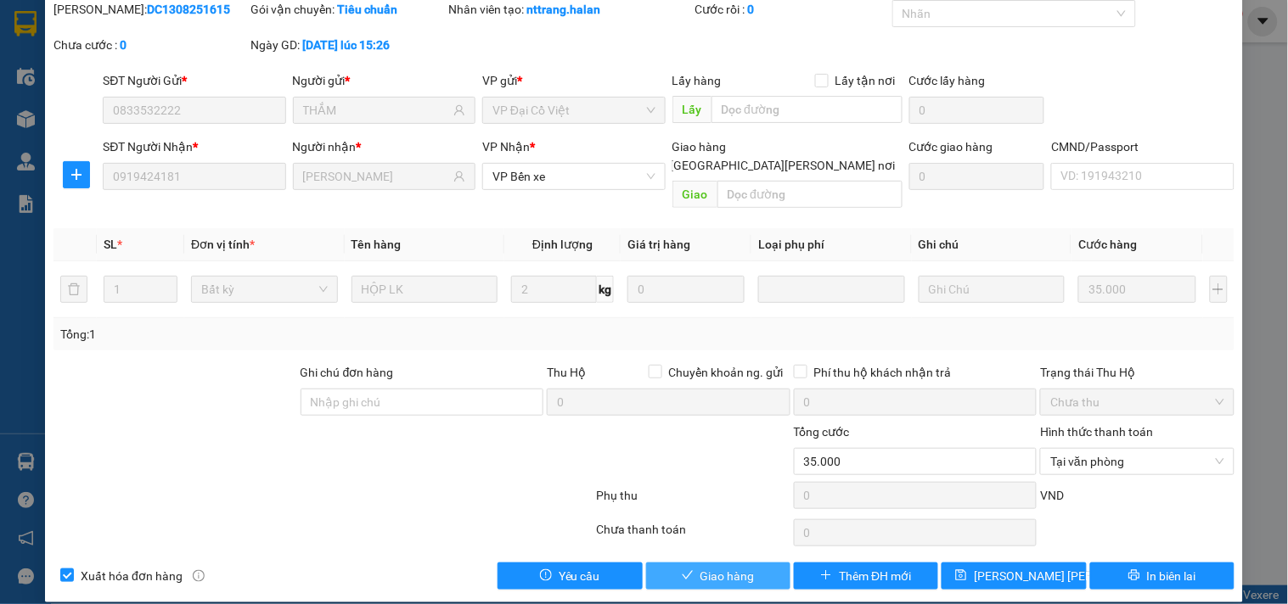
click at [733, 567] on span "Giao hàng" at bounding box center [727, 576] width 54 height 19
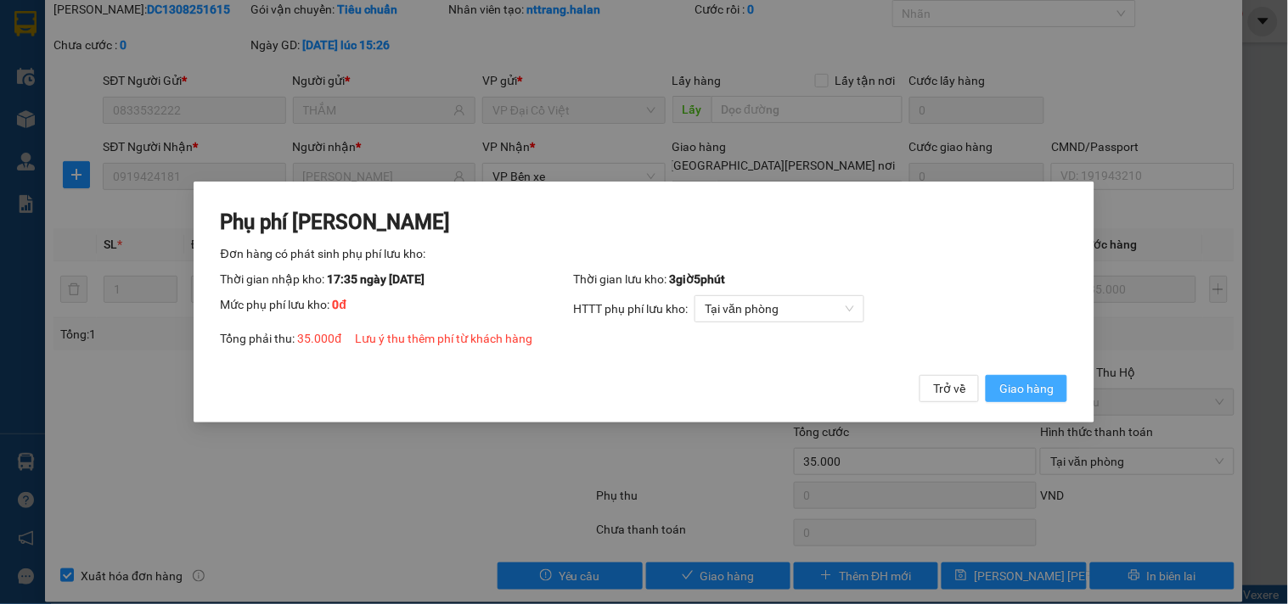
click at [1047, 379] on span "Giao hàng" at bounding box center [1026, 388] width 54 height 19
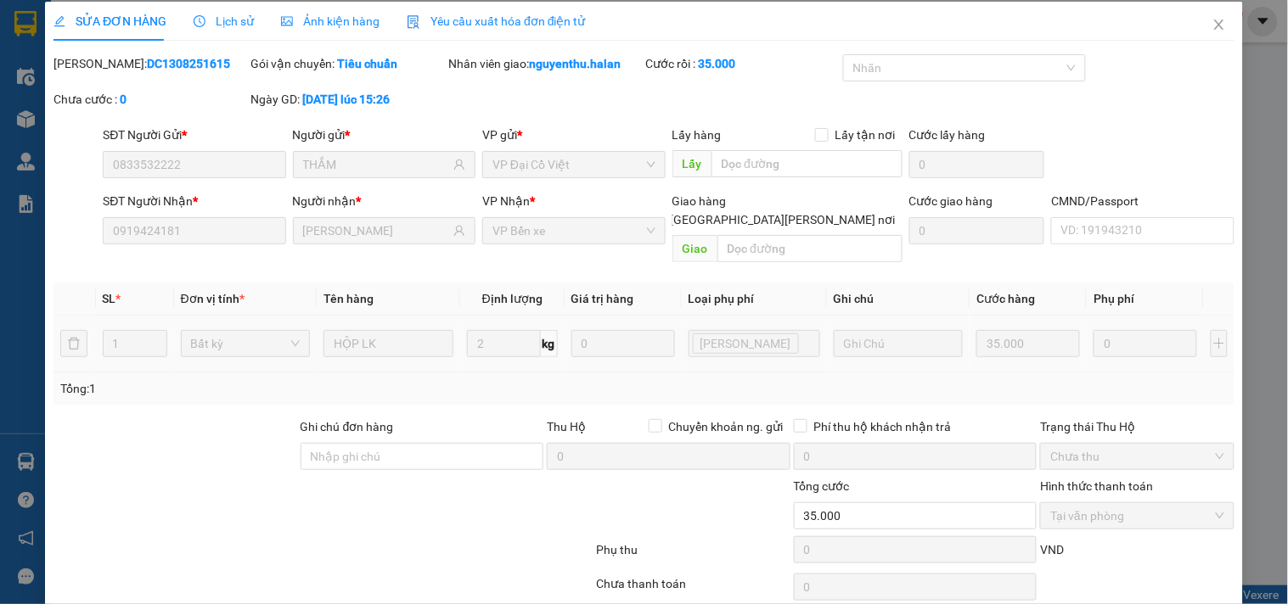
scroll to position [0, 0]
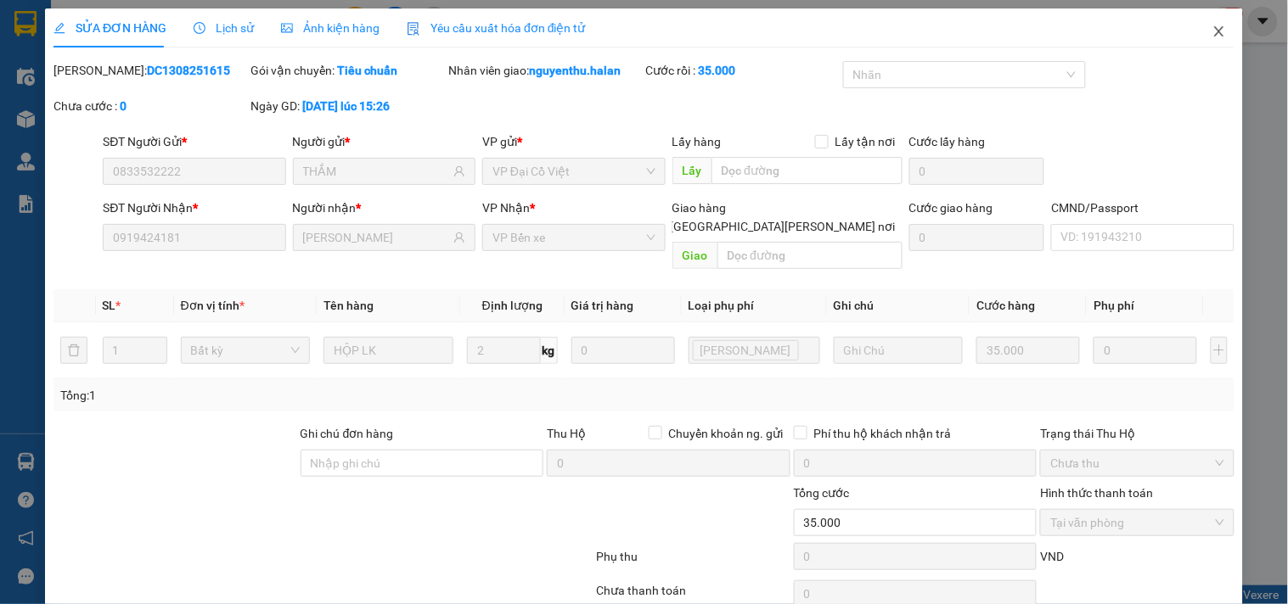
click at [1212, 31] on icon "close" at bounding box center [1219, 32] width 14 height 14
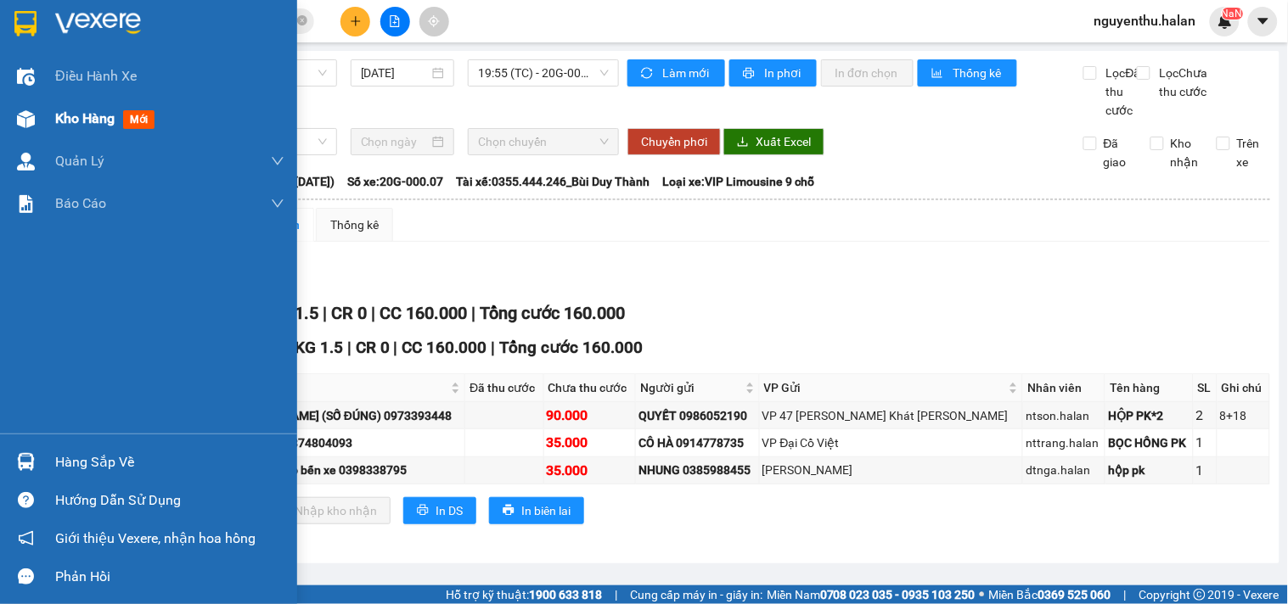
click at [77, 116] on span "Kho hàng" at bounding box center [84, 118] width 59 height 16
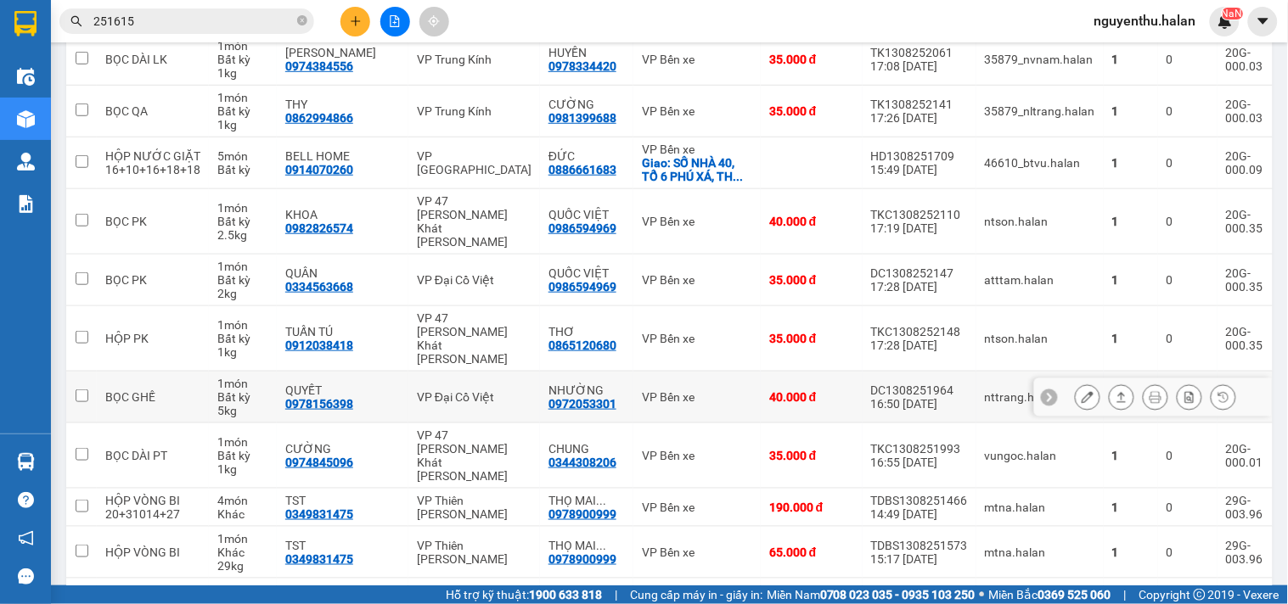
scroll to position [283, 0]
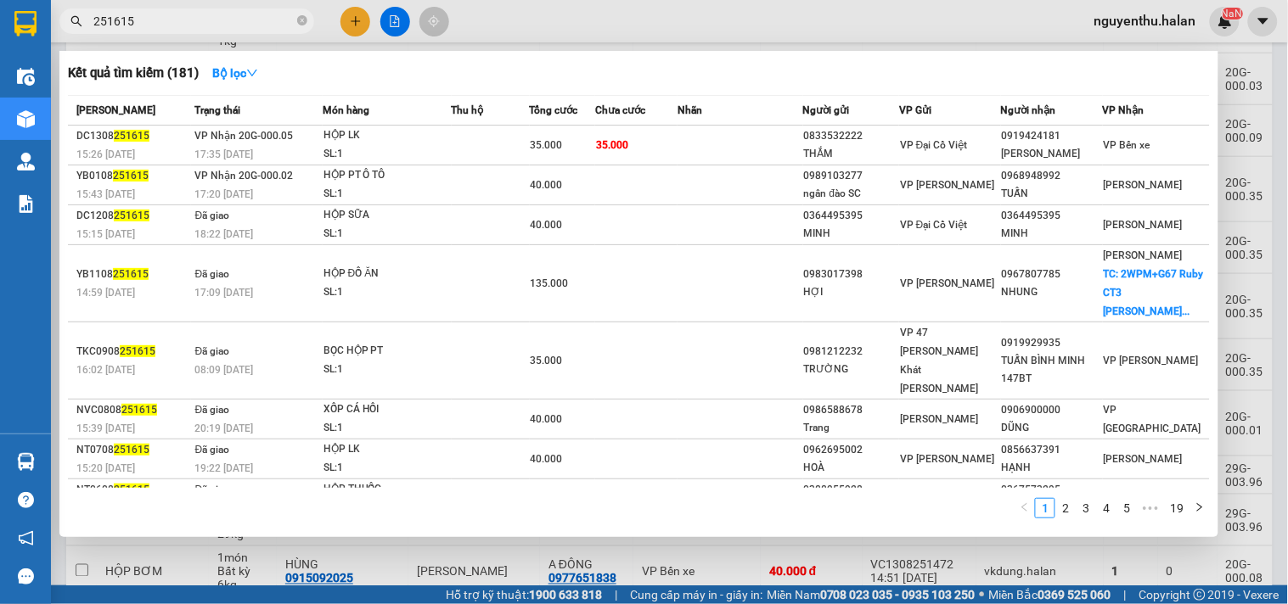
click at [212, 15] on input "251615" at bounding box center [193, 21] width 200 height 19
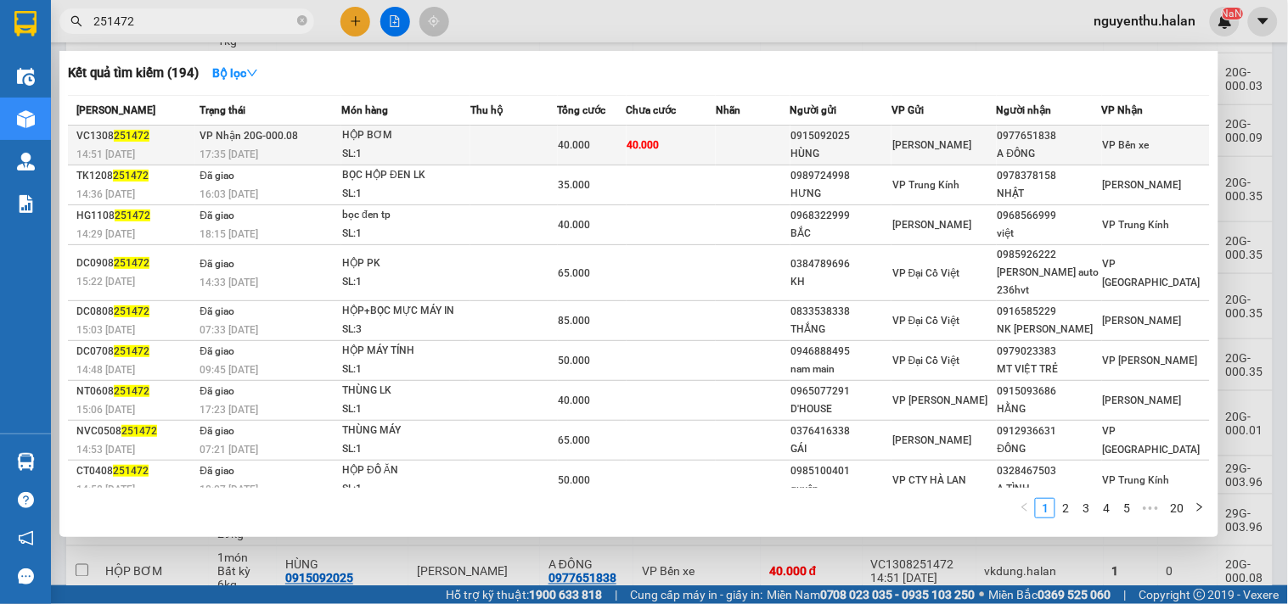
type input "251472"
click at [418, 151] on div "SL: 1" at bounding box center [405, 154] width 127 height 19
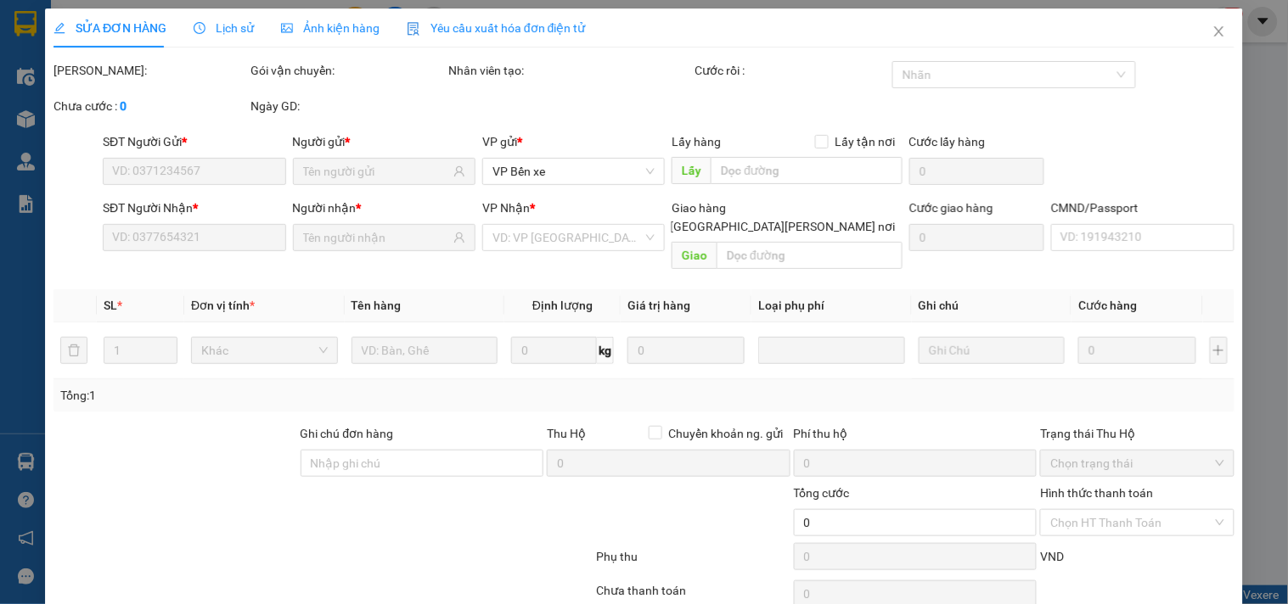
type input "0915092025"
type input "HÙNG"
type input "0977651838"
type input "A ĐÔNG"
type input "40.000"
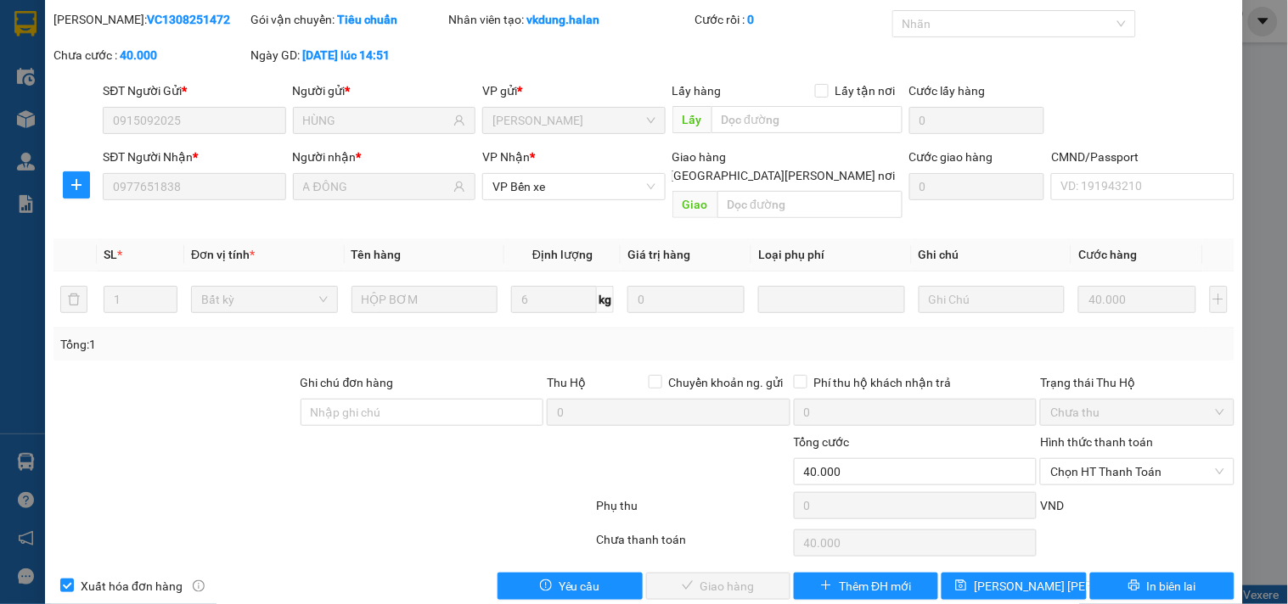
scroll to position [61, 0]
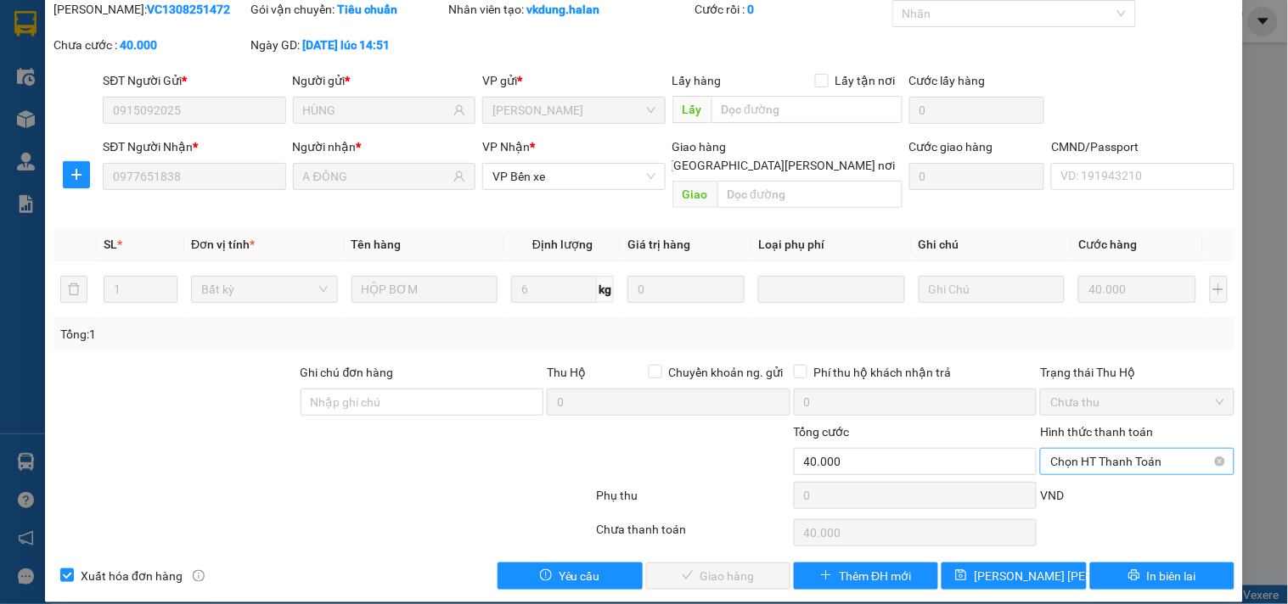
click at [1082, 449] on span "Chọn HT Thanh Toán" at bounding box center [1136, 461] width 173 height 25
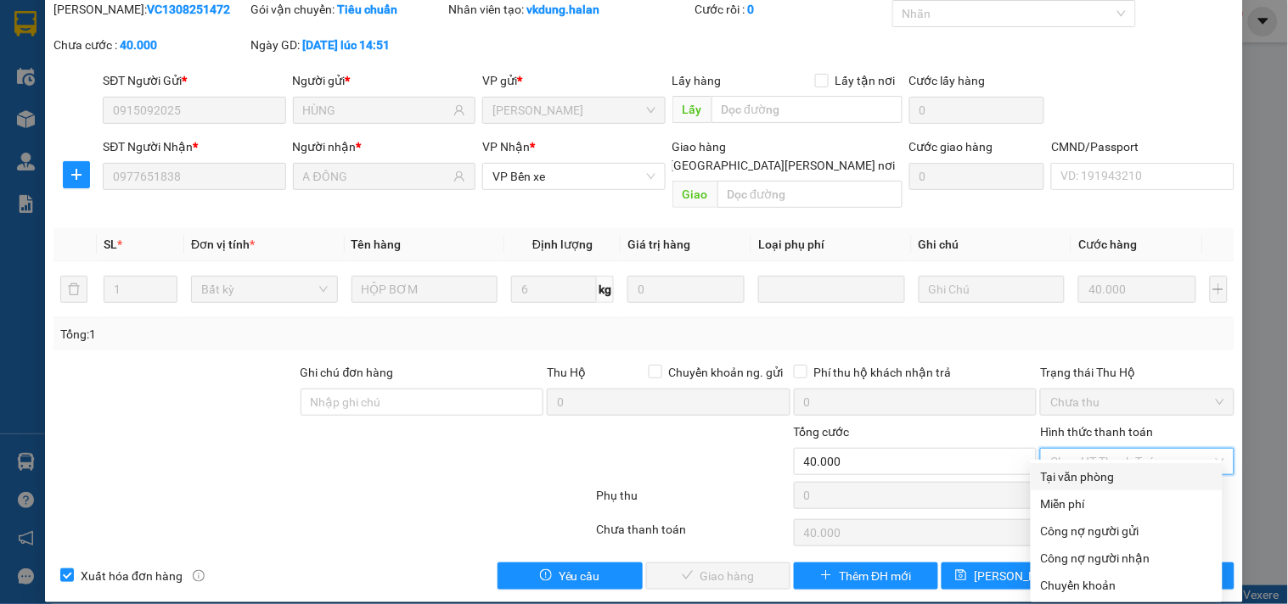
click at [1081, 473] on div "Tại văn phòng" at bounding box center [1126, 477] width 171 height 19
type input "0"
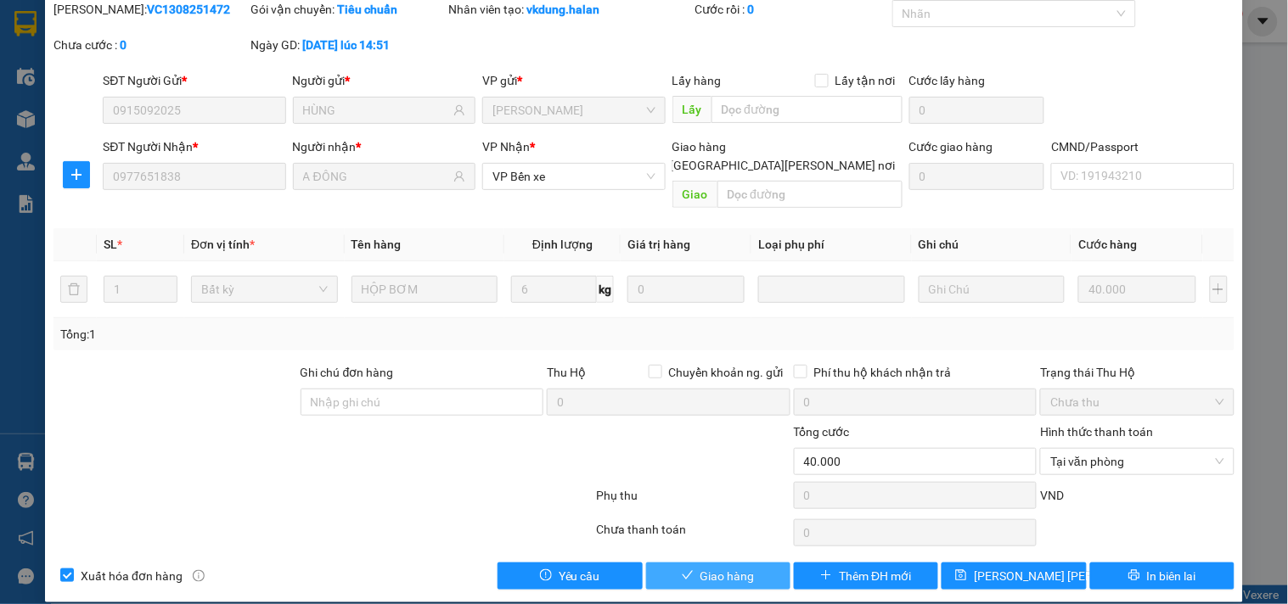
drag, startPoint x: 774, startPoint y: 547, endPoint x: 758, endPoint y: 565, distance: 24.7
click at [772, 563] on button "Giao hàng" at bounding box center [718, 576] width 144 height 27
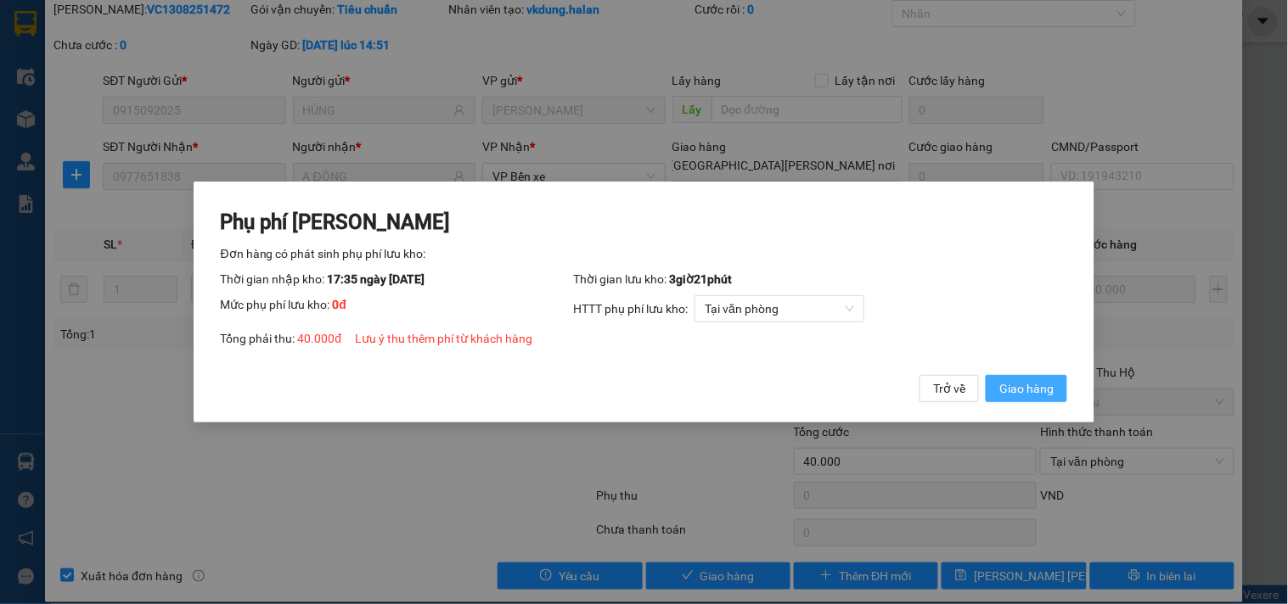
click at [1025, 377] on button "Giao hàng" at bounding box center [1026, 388] width 81 height 27
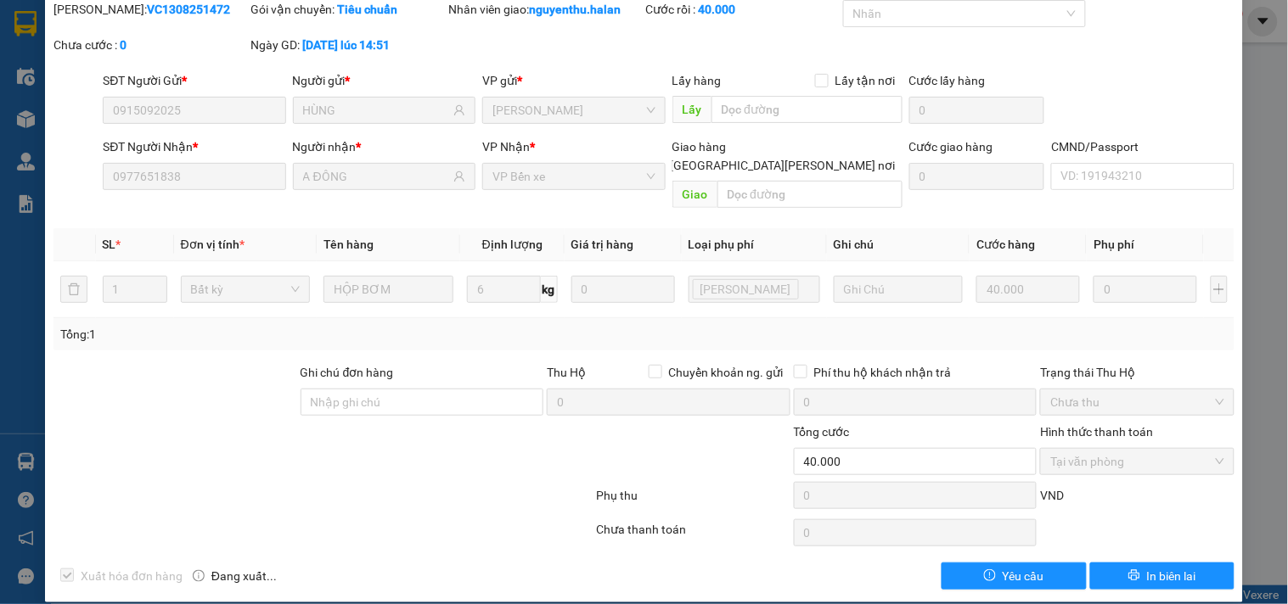
scroll to position [0, 0]
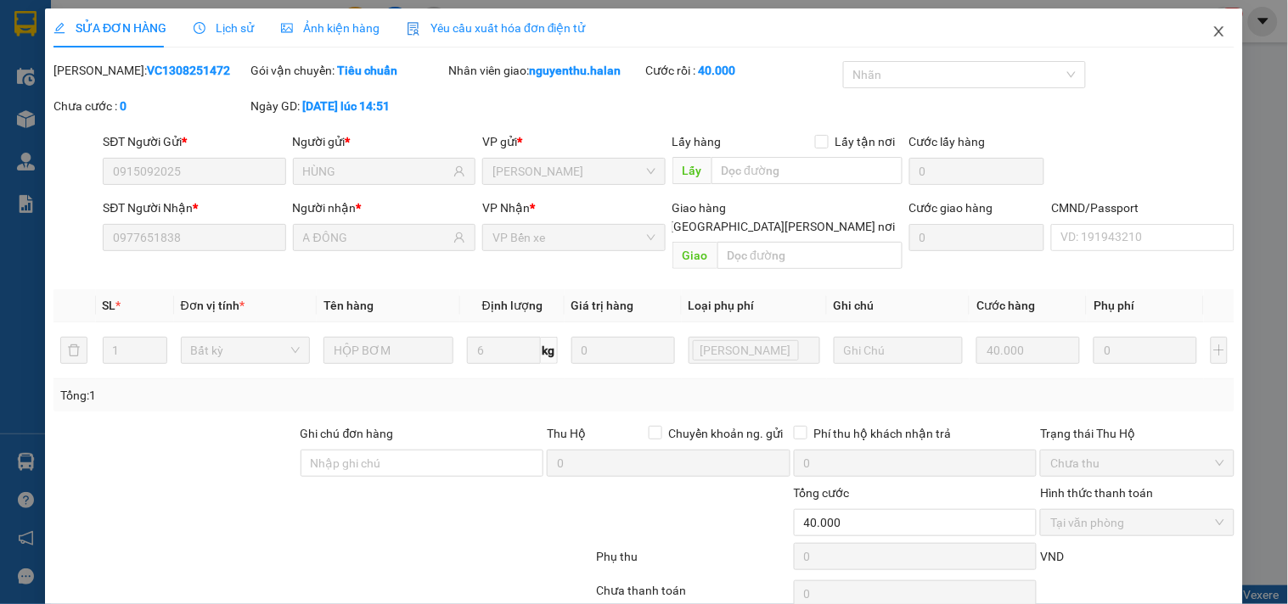
click at [1212, 37] on icon "close" at bounding box center [1219, 32] width 14 height 14
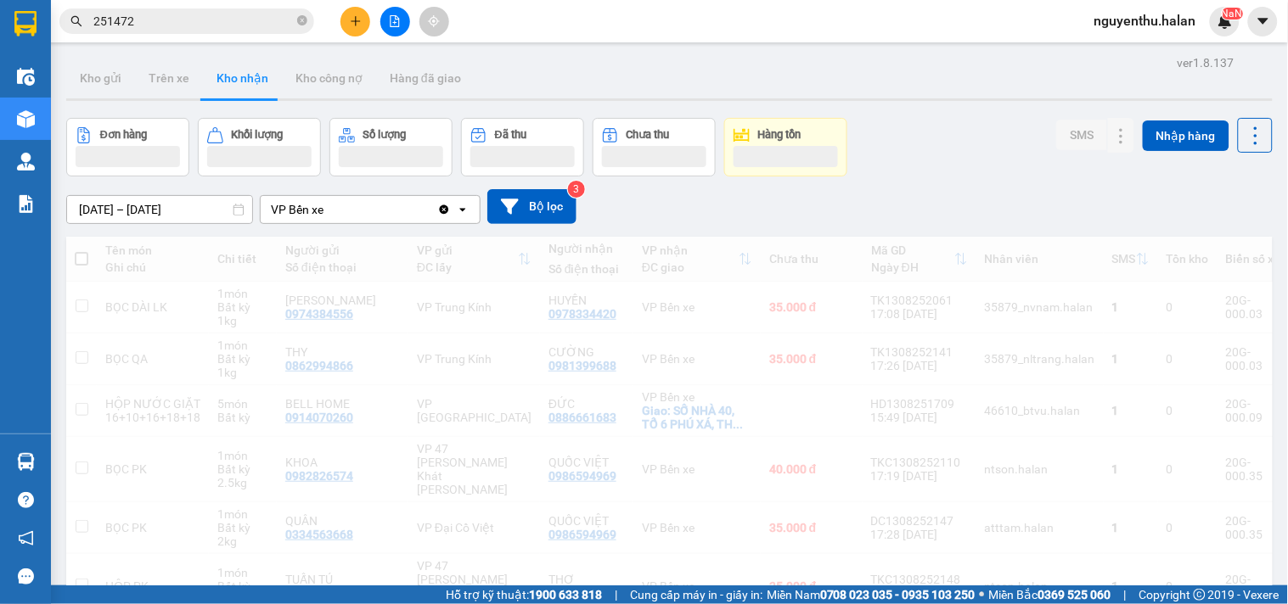
click at [1207, 31] on div "nguyenthu.[PERSON_NAME]" at bounding box center [1160, 22] width 159 height 30
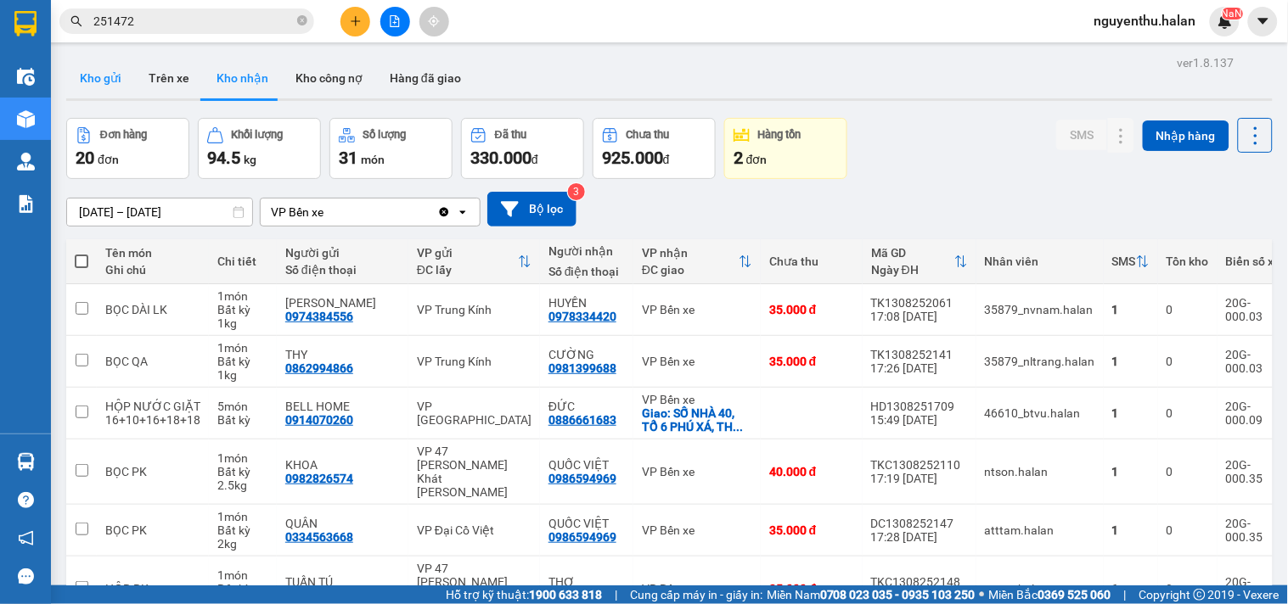
click at [96, 80] on button "Kho gửi" at bounding box center [100, 78] width 69 height 41
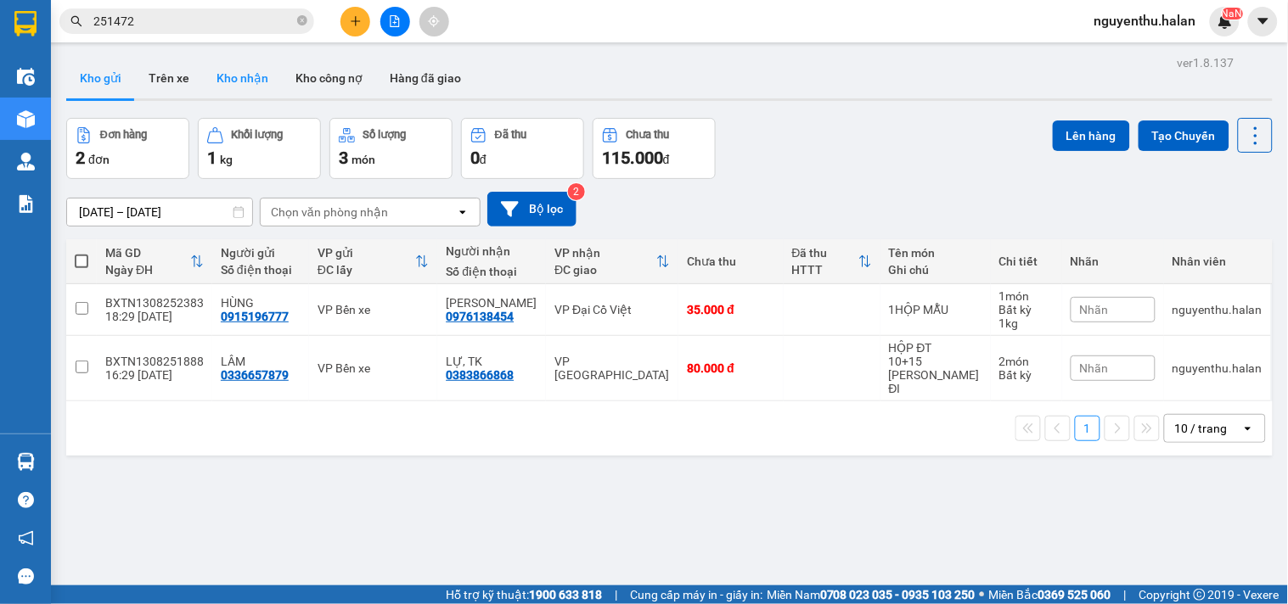
click at [239, 82] on button "Kho nhận" at bounding box center [242, 78] width 79 height 41
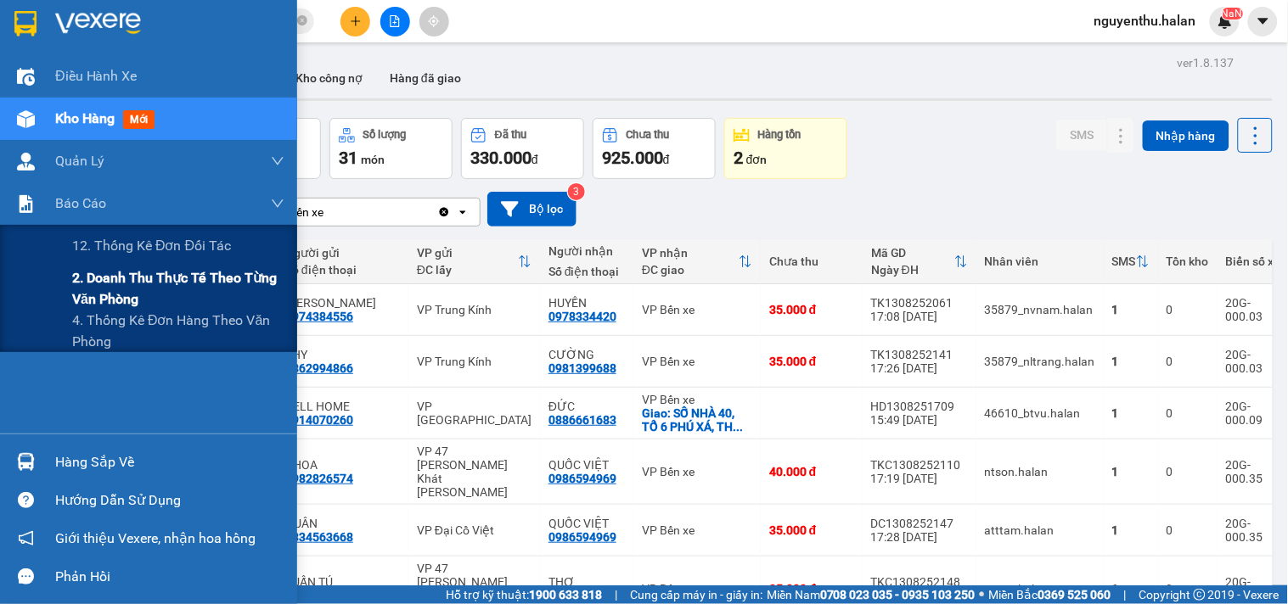
click at [106, 302] on span "2. Doanh thu thực tế theo từng văn phòng" at bounding box center [178, 288] width 212 height 42
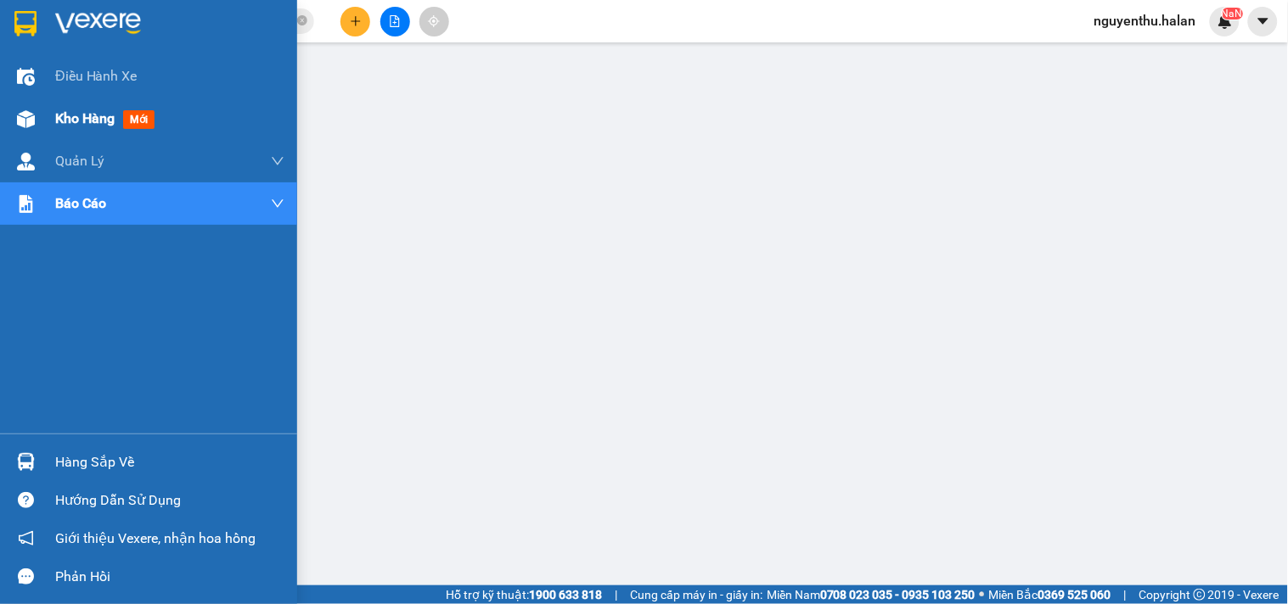
click at [93, 120] on span "Kho hàng" at bounding box center [84, 118] width 59 height 16
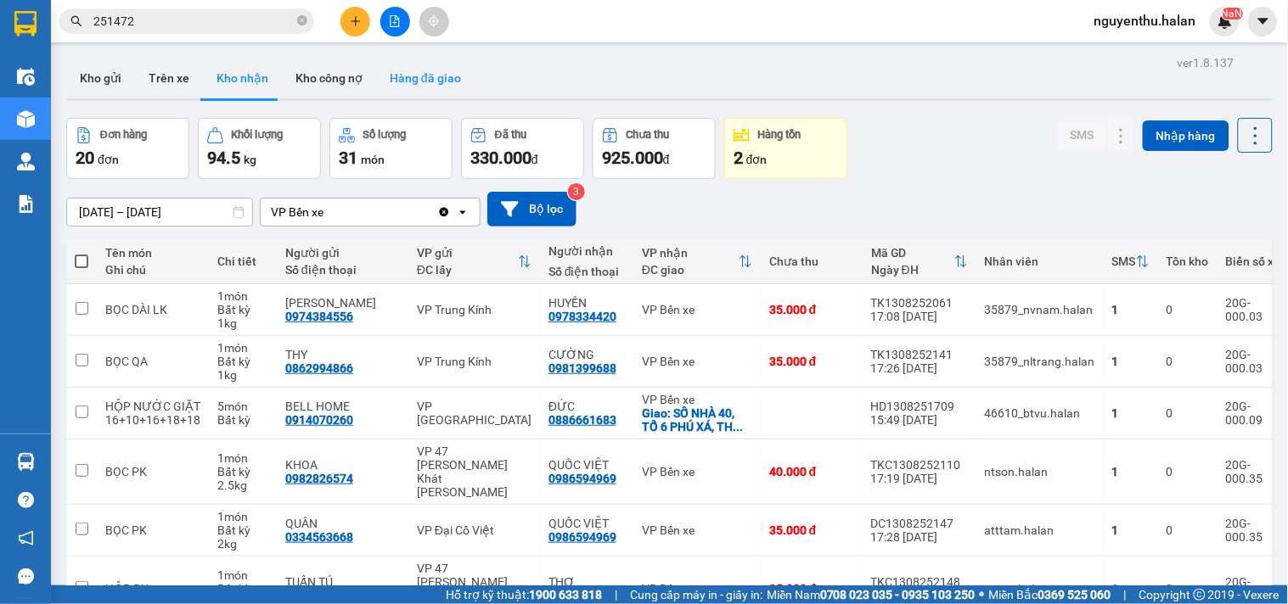
click at [421, 81] on button "Hàng đã giao" at bounding box center [425, 78] width 98 height 41
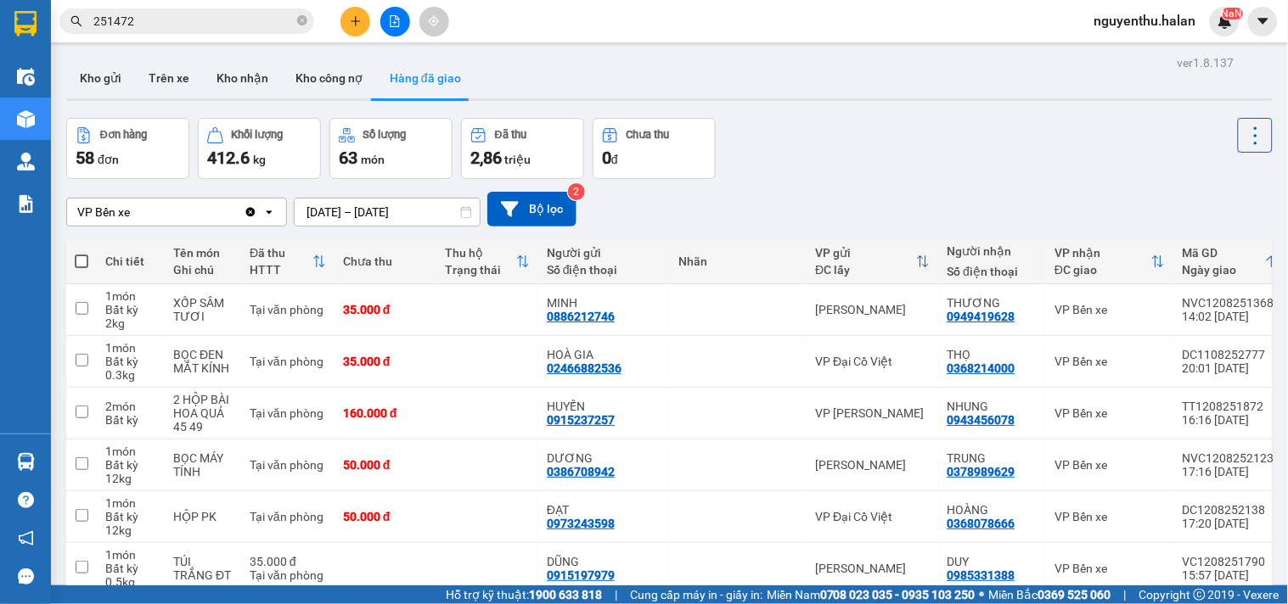
click at [331, 216] on input "[DATE] – [DATE]" at bounding box center [387, 212] width 185 height 27
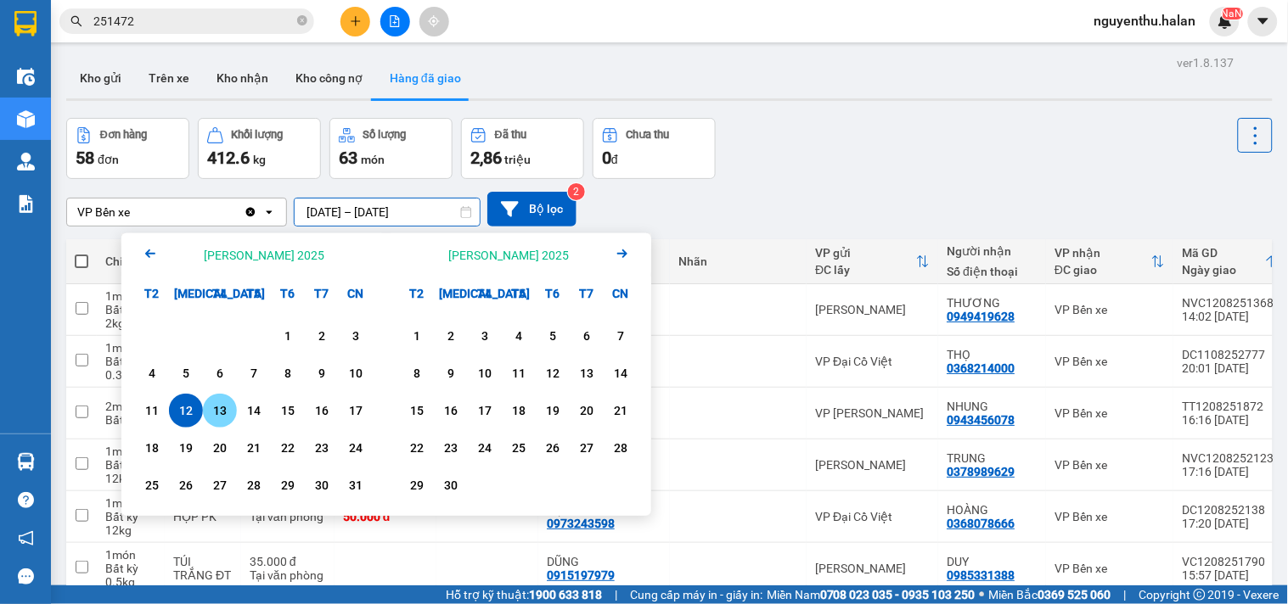
click at [215, 411] on div "13" at bounding box center [220, 411] width 24 height 20
click at [219, 410] on div "13" at bounding box center [220, 411] width 24 height 20
type input "[DATE] – [DATE]"
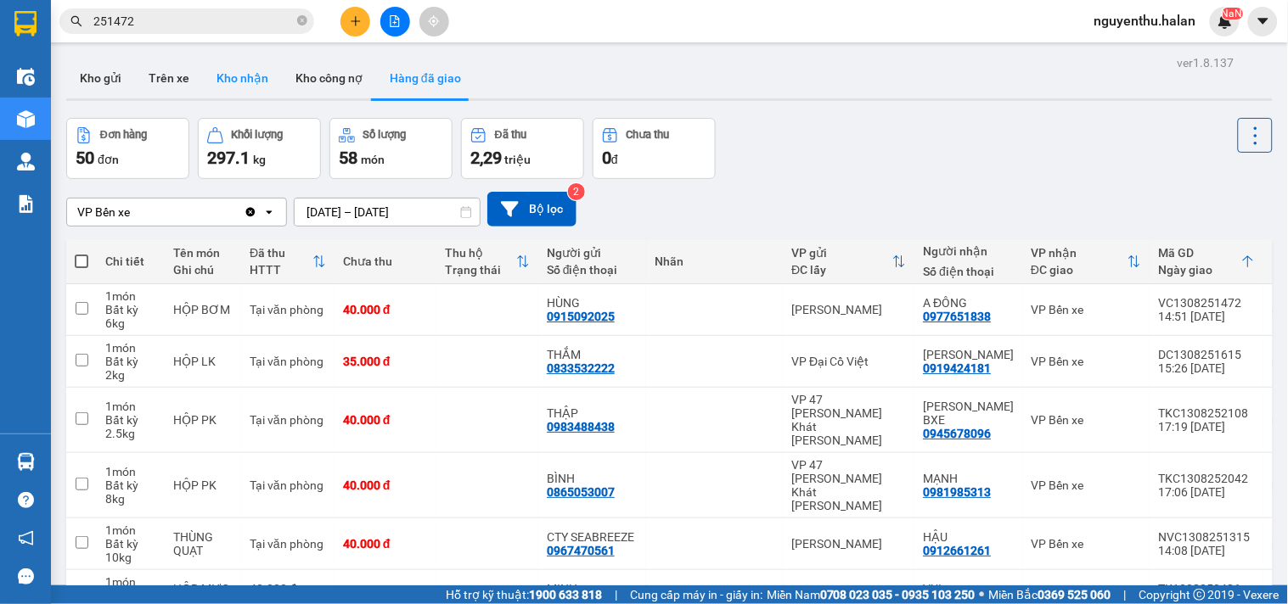
click at [233, 82] on button "Kho nhận" at bounding box center [242, 78] width 79 height 41
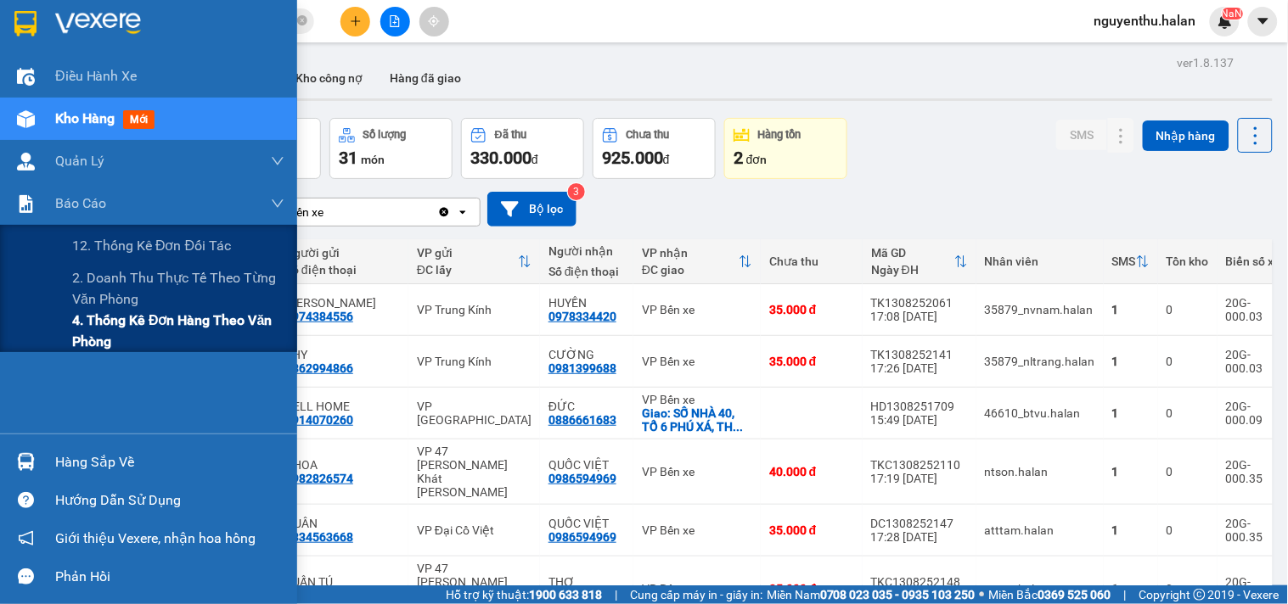
click at [126, 329] on span "4. Thống kê đơn hàng theo văn phòng" at bounding box center [178, 331] width 212 height 42
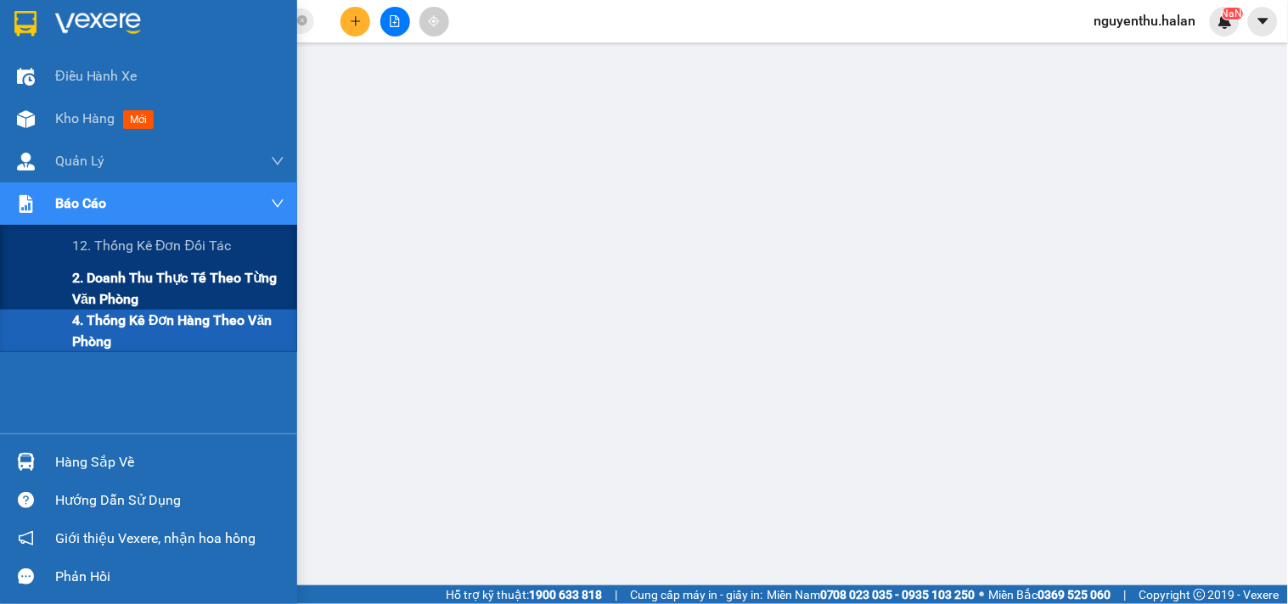
click at [121, 285] on span "2. Doanh thu thực tế theo từng văn phòng" at bounding box center [178, 288] width 212 height 42
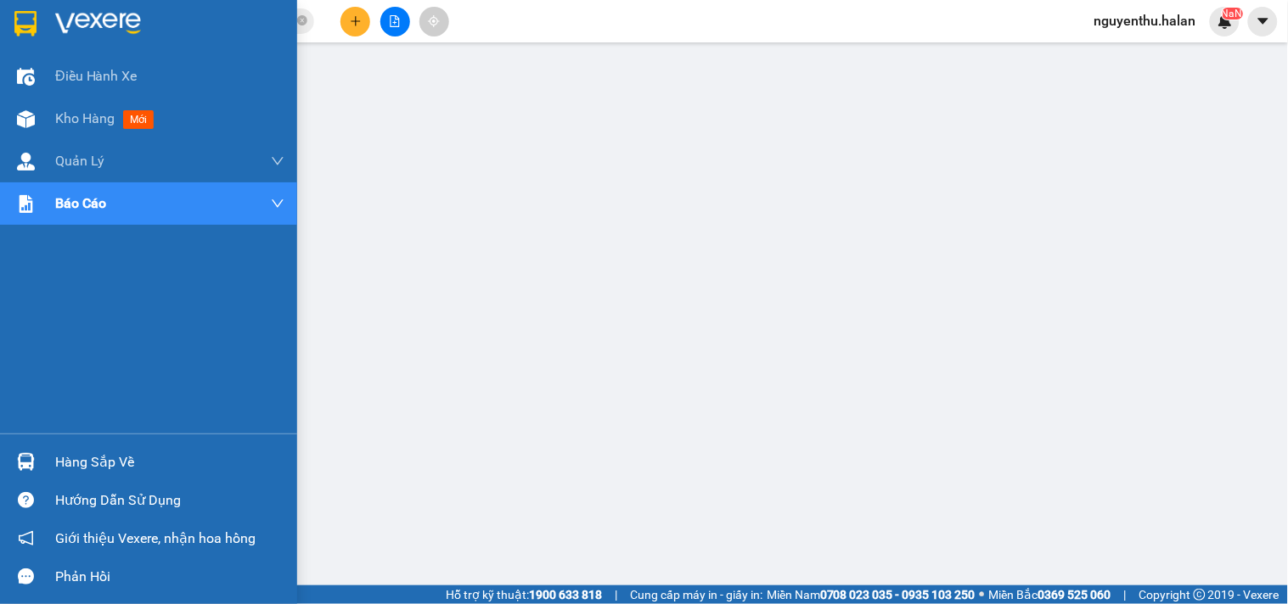
click at [65, 465] on div "Hàng sắp về" at bounding box center [169, 462] width 229 height 25
click at [76, 460] on div "Hàng sắp về" at bounding box center [169, 462] width 229 height 25
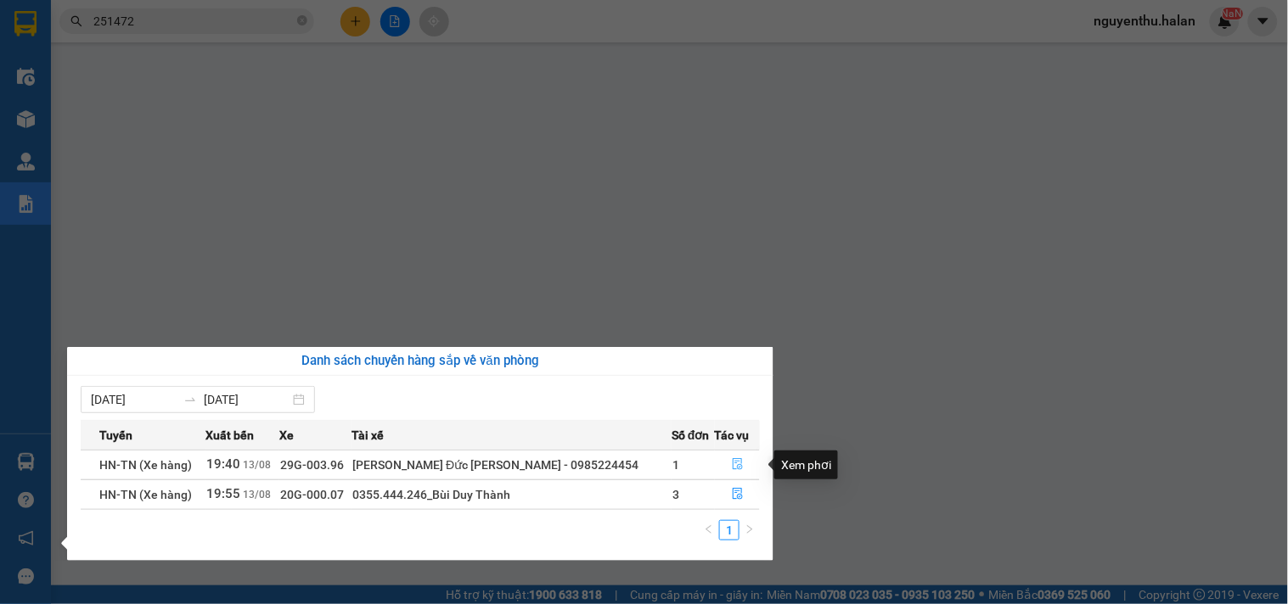
click at [733, 462] on icon "file-done" at bounding box center [738, 464] width 10 height 12
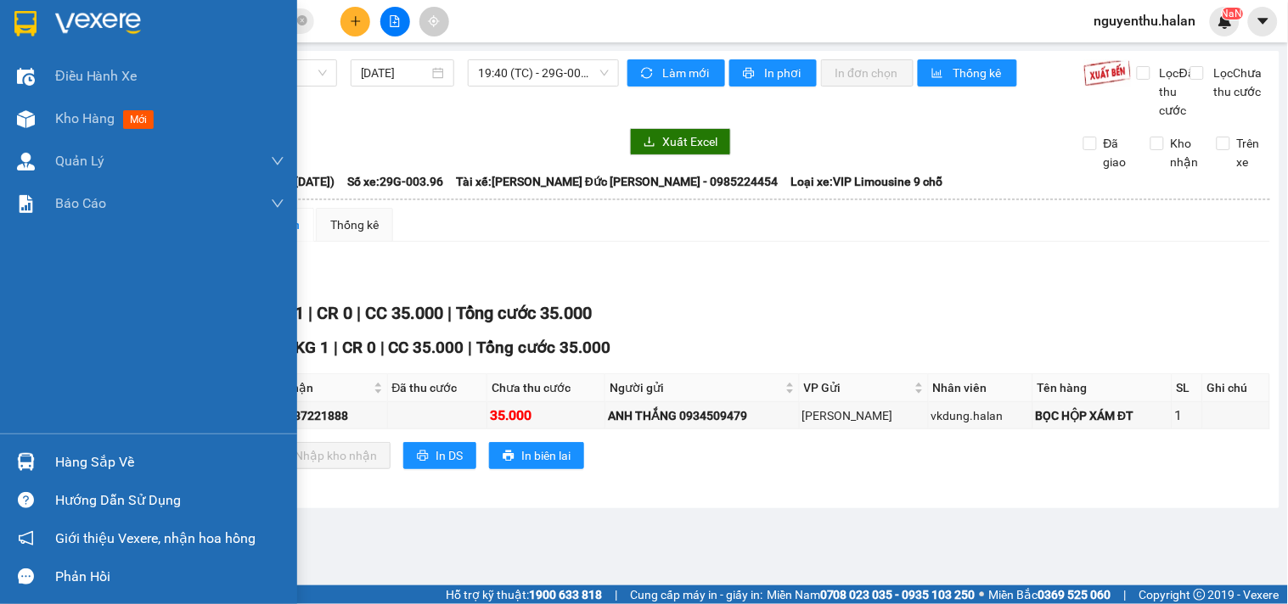
click at [77, 463] on div "Hàng sắp về" at bounding box center [169, 462] width 229 height 25
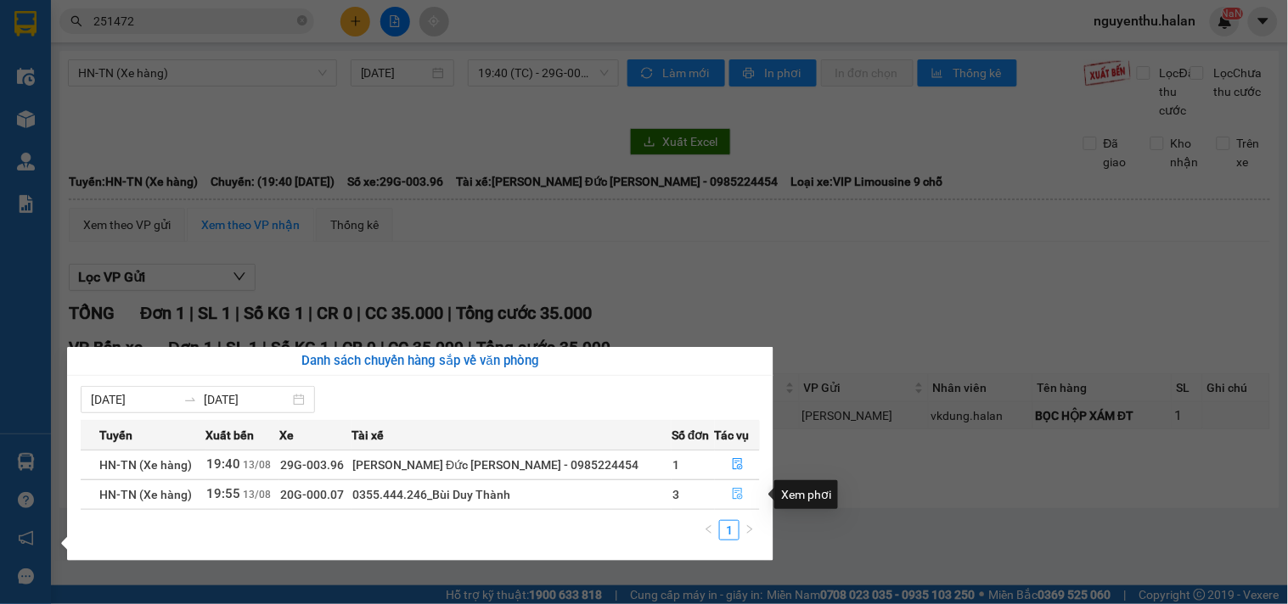
click at [733, 492] on icon "file-done" at bounding box center [738, 494] width 10 height 12
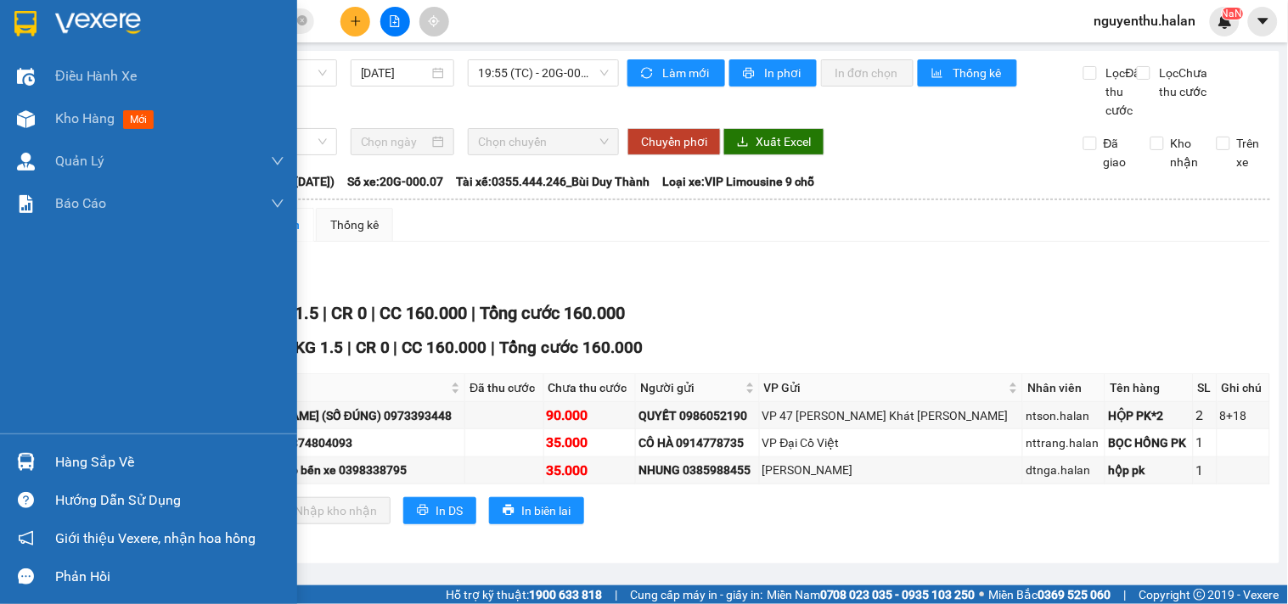
click at [108, 463] on div "Hàng sắp về" at bounding box center [169, 462] width 229 height 25
click at [34, 265] on div "Điều [PERSON_NAME] xe Kho hàng mới [PERSON_NAME] [PERSON_NAME] [PERSON_NAME] lý…" at bounding box center [148, 302] width 297 height 604
click at [82, 117] on span "Kho hàng" at bounding box center [84, 118] width 59 height 16
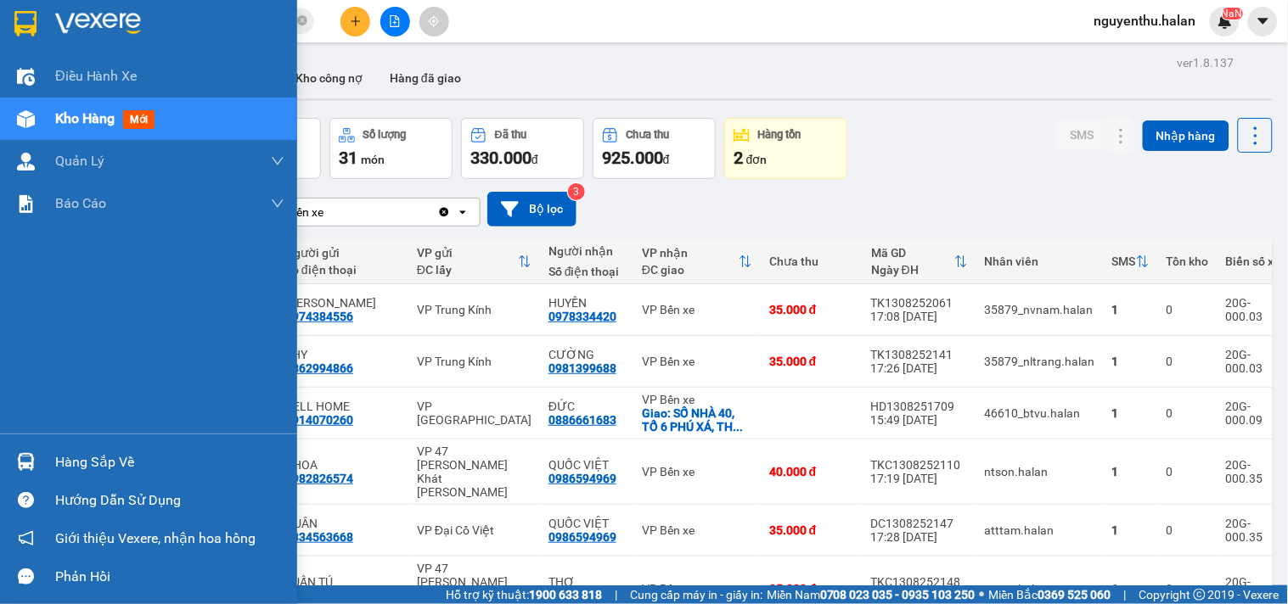
click at [60, 464] on div "Hàng sắp về" at bounding box center [169, 462] width 229 height 25
